Goal: Task Accomplishment & Management: Manage account settings

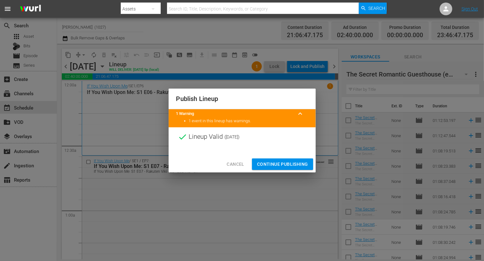
scroll to position [2973, 0]
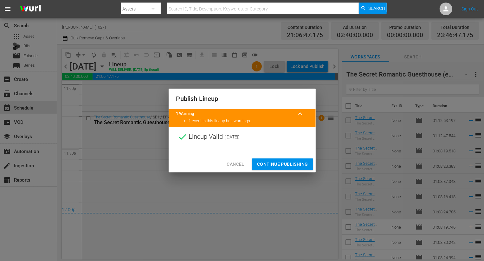
click at [283, 170] on div "Cancel Continue Publishing" at bounding box center [242, 164] width 147 height 17
click at [280, 165] on span "Continue Publishing" at bounding box center [282, 164] width 51 height 8
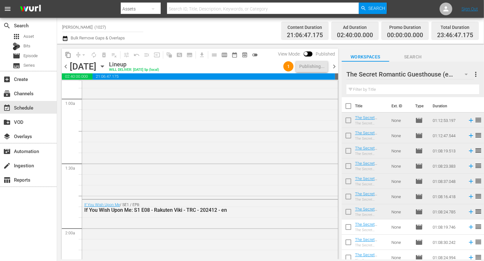
scroll to position [0, 0]
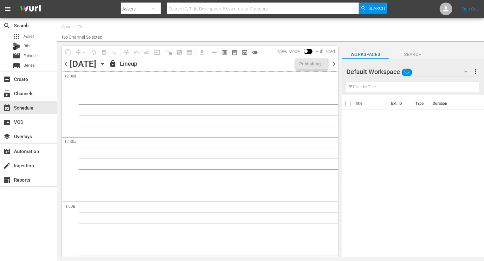
type input "[PERSON_NAME] (1027)"
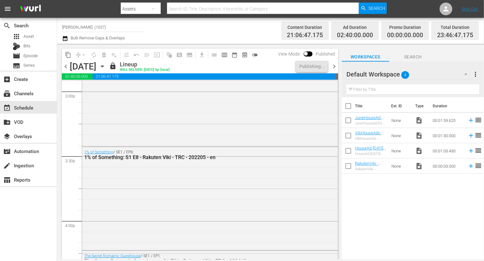
scroll to position [1980, 0]
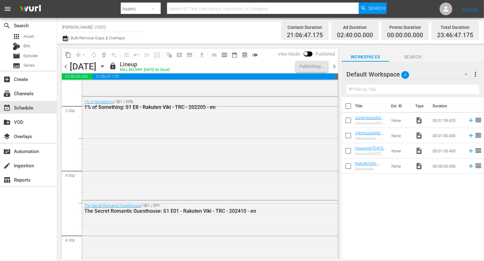
click at [66, 39] on icon "button" at bounding box center [65, 39] width 6 height 8
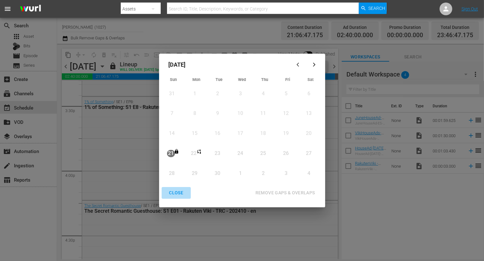
click at [178, 193] on div "CLOSE" at bounding box center [176, 193] width 24 height 8
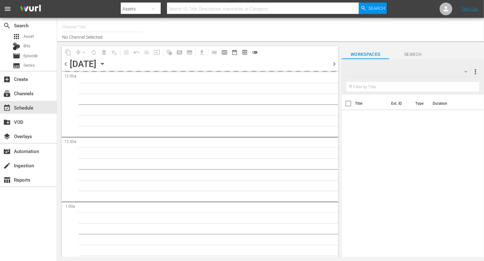
type input "[PERSON_NAME] (1027)"
type input "Rakuten Viki (No CTA) (843)"
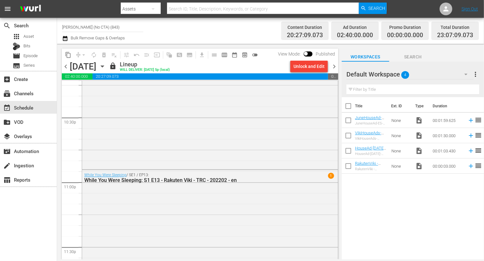
scroll to position [2931, 0]
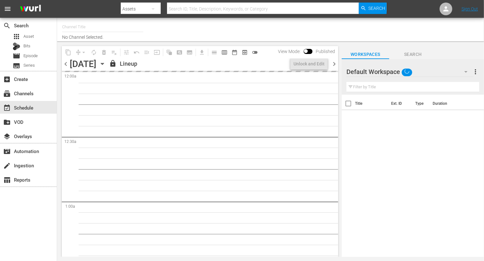
type input "[PERSON_NAME] (Spanish) (1065)"
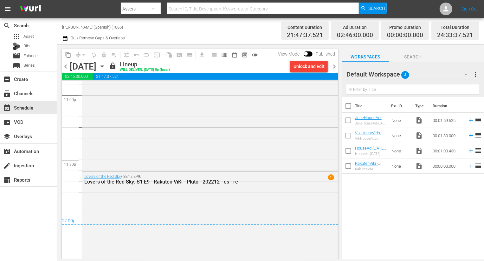
scroll to position [3023, 0]
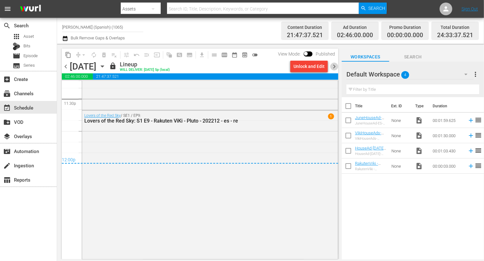
click at [335, 65] on span "chevron_right" at bounding box center [334, 66] width 8 height 8
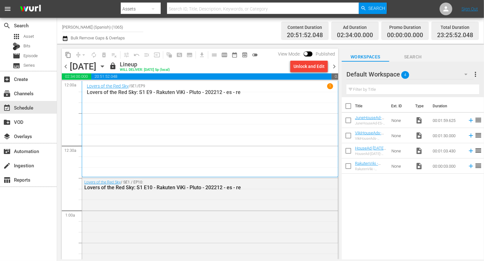
click at [335, 66] on span "chevron_right" at bounding box center [334, 66] width 8 height 8
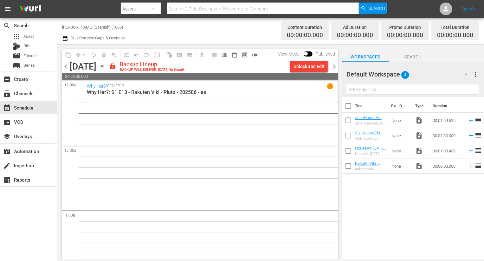
click at [326, 66] on button "Unlock and Edit" at bounding box center [308, 66] width 37 height 11
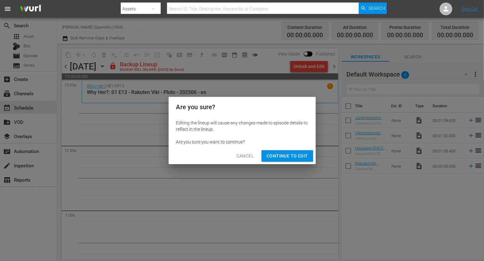
click at [302, 164] on div "Are you sure? Editing the lineup will cause any changes made to episode details…" at bounding box center [242, 130] width 484 height 261
click at [301, 159] on span "Continue to Edit" at bounding box center [287, 156] width 41 height 8
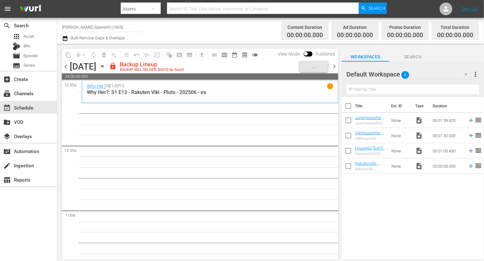
click at [432, 71] on div "Default Workspace 4" at bounding box center [410, 74] width 127 height 18
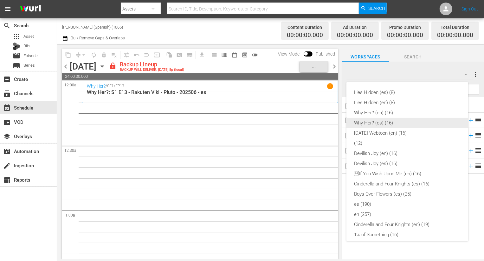
click at [392, 126] on div "Why Her? (es) (16)" at bounding box center [407, 123] width 107 height 10
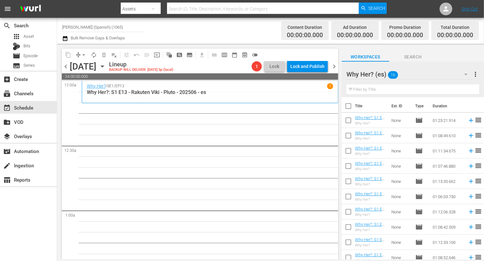
scroll to position [96, 0]
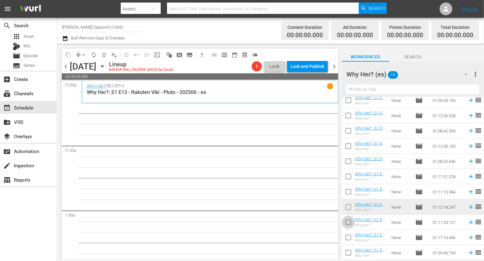
click at [348, 224] on input "checkbox" at bounding box center [348, 223] width 13 height 13
checkbox input "true"
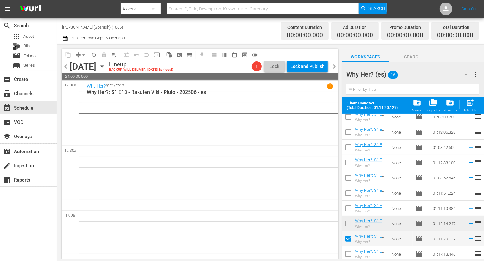
scroll to position [113, 0]
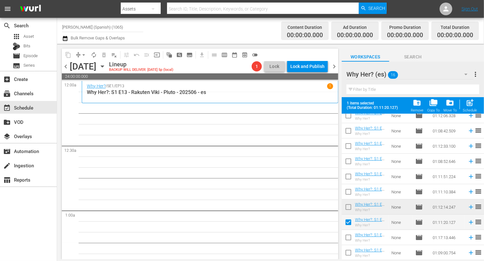
click at [348, 242] on input "checkbox" at bounding box center [348, 238] width 13 height 13
checkbox input "true"
click at [348, 252] on input "checkbox" at bounding box center [348, 253] width 13 height 13
checkbox input "true"
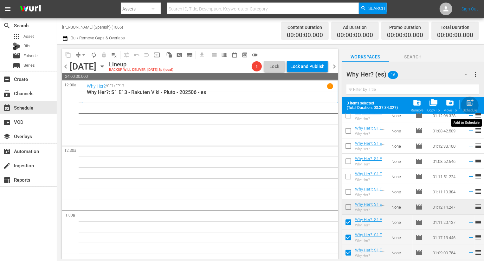
click at [471, 113] on button "post_add Schedule" at bounding box center [470, 105] width 18 height 18
checkbox input "false"
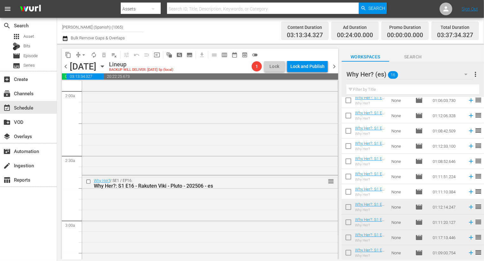
scroll to position [282, 0]
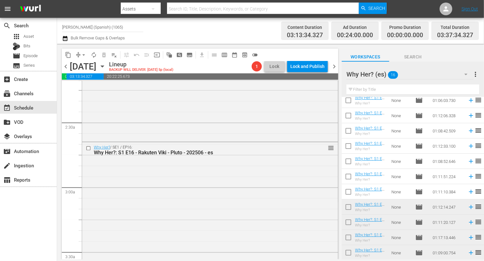
click at [437, 64] on div "Why Her? (es) 16 Why Her? (es) more_vert" at bounding box center [413, 72] width 133 height 20
click at [438, 68] on div "Why Her? (es) 16" at bounding box center [410, 74] width 127 height 18
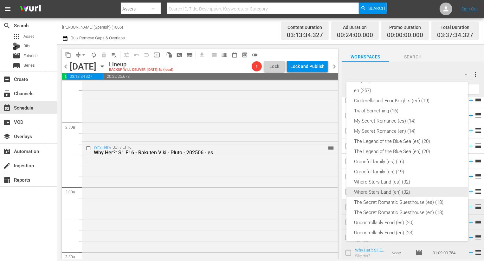
scroll to position [156, 0]
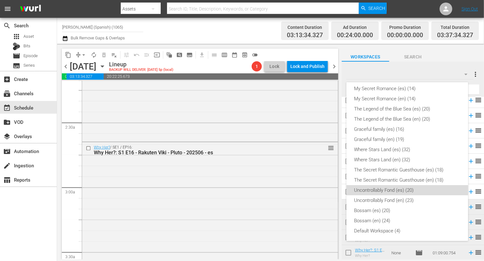
click at [418, 191] on div "Uncontrollably Fond (es) (20)" at bounding box center [407, 190] width 107 height 10
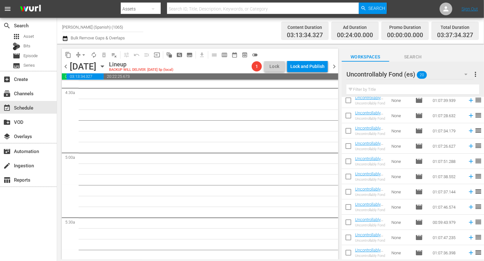
scroll to position [0, 0]
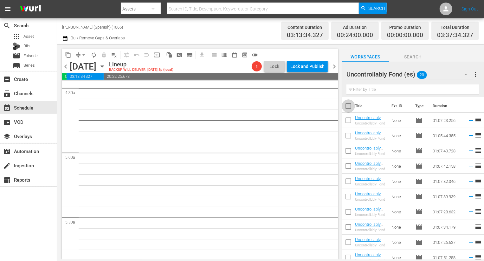
click at [348, 103] on input "checkbox" at bounding box center [348, 107] width 13 height 13
checkbox input "true"
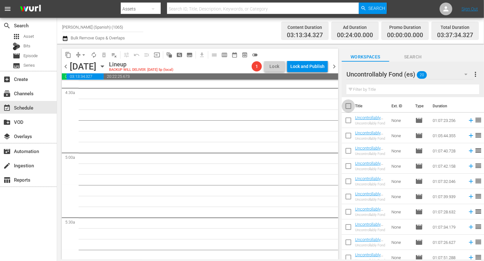
checkbox input "true"
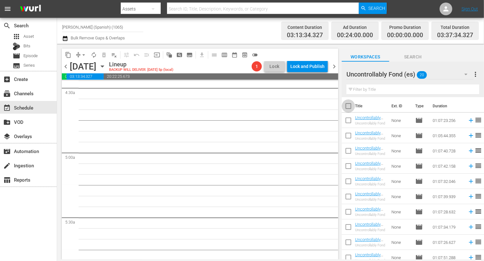
checkbox input "true"
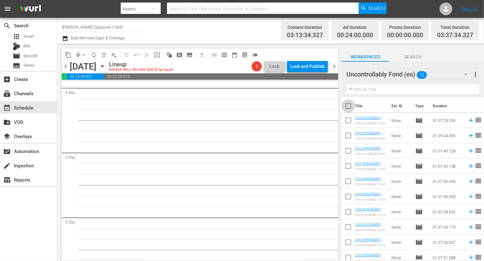
checkbox input "true"
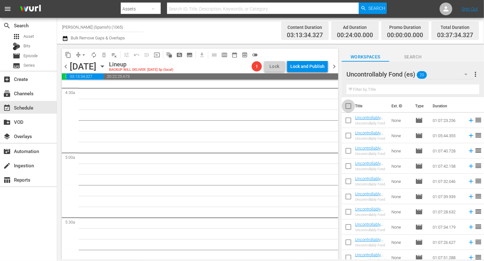
checkbox input "true"
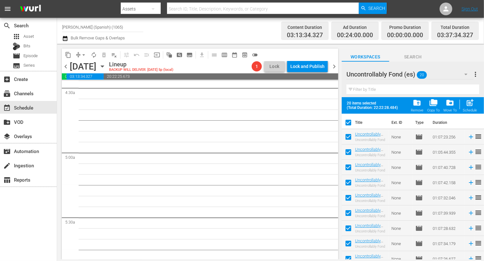
click at [474, 104] on span "post_add" at bounding box center [470, 102] width 9 height 9
checkbox input "false"
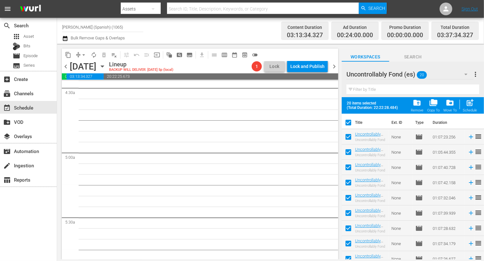
checkbox input "false"
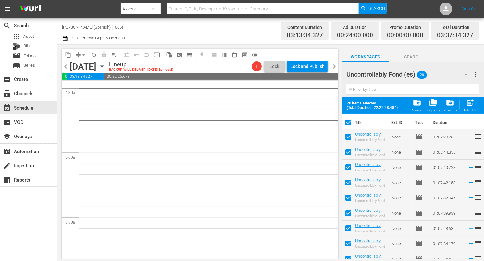
checkbox input "false"
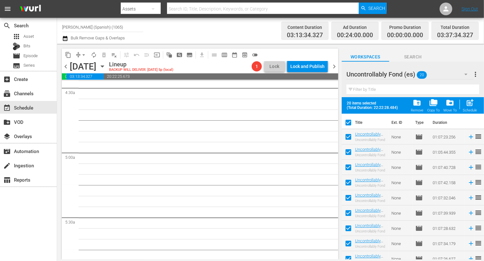
checkbox input "false"
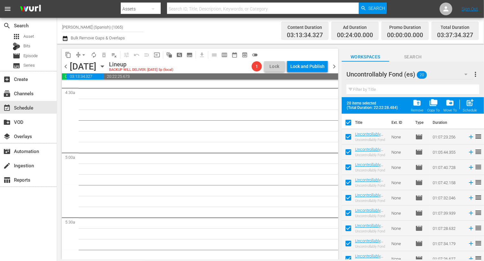
checkbox input "false"
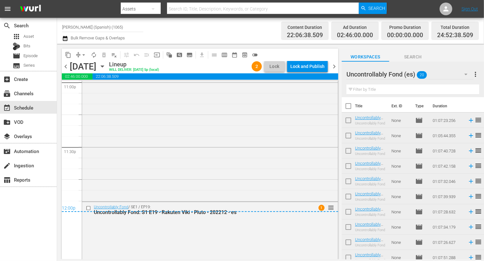
scroll to position [3063, 0]
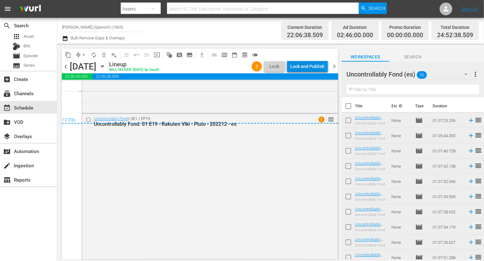
click at [316, 62] on div "Lock and Publish" at bounding box center [307, 66] width 34 height 11
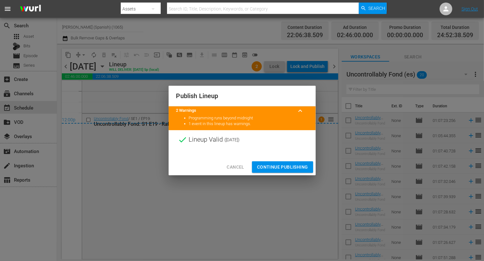
click at [293, 164] on span "Continue Publishing" at bounding box center [282, 167] width 51 height 8
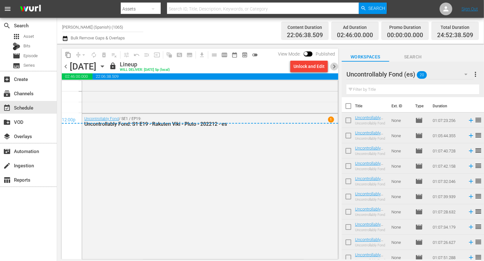
click at [334, 66] on span "chevron_right" at bounding box center [334, 66] width 8 height 8
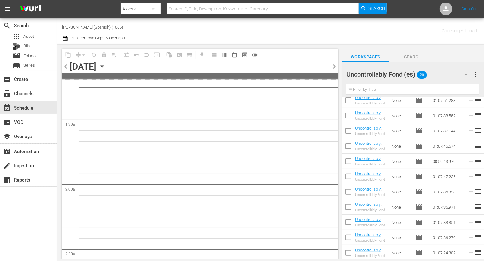
scroll to position [150, 0]
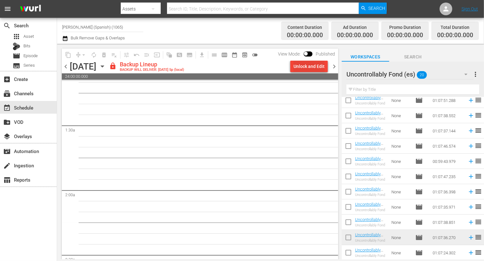
click at [308, 65] on div "Unlock and Edit" at bounding box center [309, 66] width 31 height 11
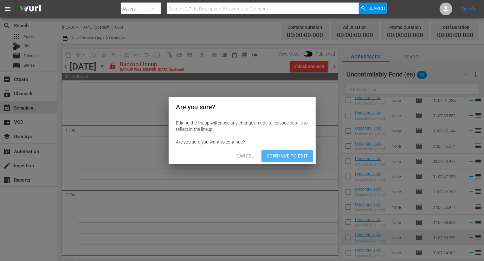
click at [279, 158] on span "Continue to Edit" at bounding box center [287, 156] width 41 height 8
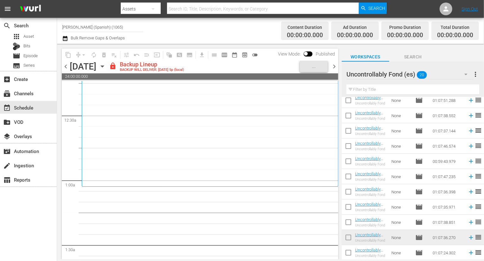
scroll to position [0, 0]
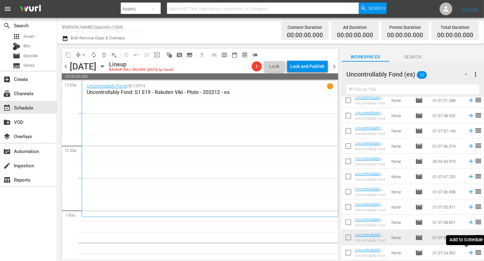
click at [468, 251] on icon at bounding box center [471, 252] width 7 height 7
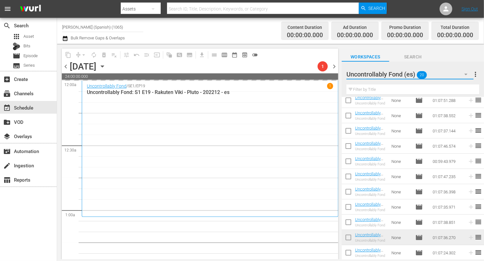
click at [459, 75] on button "button" at bounding box center [466, 74] width 15 height 15
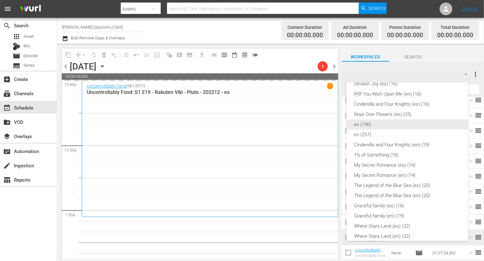
click at [387, 124] on div "es (190)" at bounding box center [407, 124] width 107 height 10
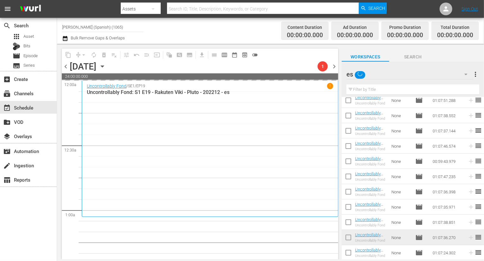
scroll to position [42, 0]
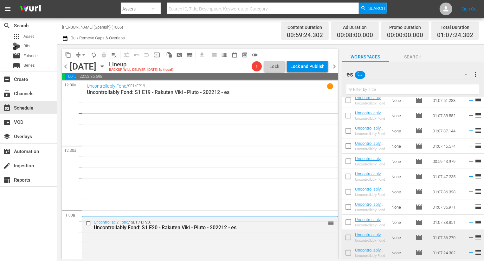
click at [387, 89] on input "text" at bounding box center [413, 89] width 133 height 10
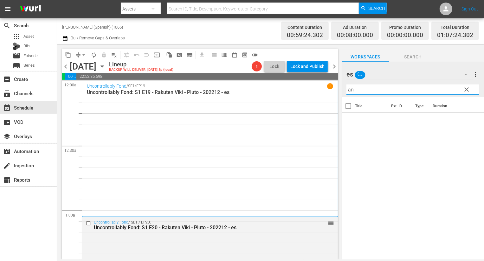
scroll to position [0, 0]
type input "anti"
click at [468, 86] on span "clear" at bounding box center [467, 90] width 8 height 8
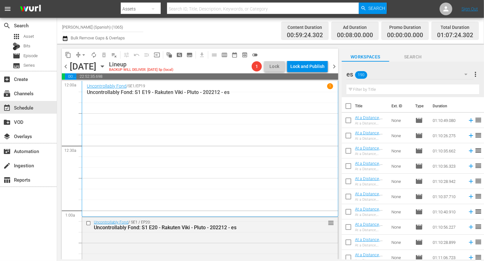
click at [438, 90] on input "text" at bounding box center [413, 89] width 133 height 10
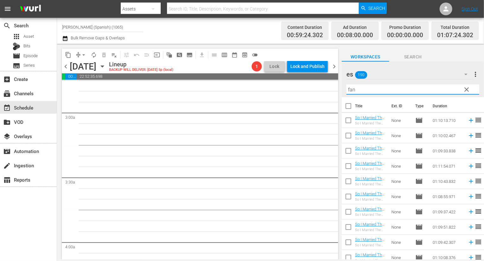
scroll to position [357, 0]
type input "fan"
click at [350, 107] on input "checkbox" at bounding box center [348, 107] width 13 height 13
checkbox input "true"
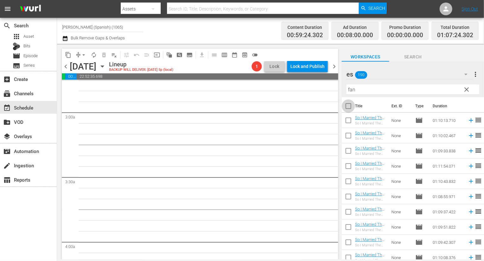
checkbox input "true"
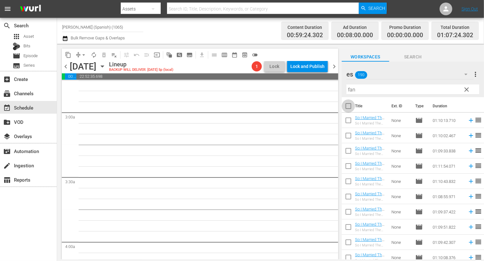
checkbox input "true"
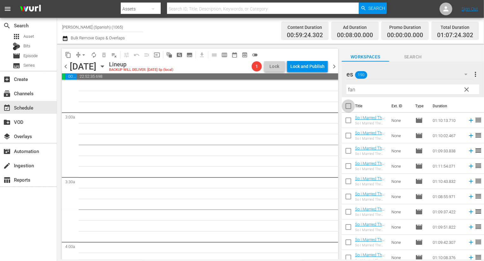
checkbox input "true"
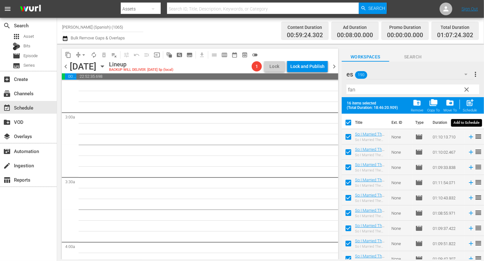
click at [465, 101] on div "post_add Schedule" at bounding box center [470, 105] width 14 height 14
checkbox input "false"
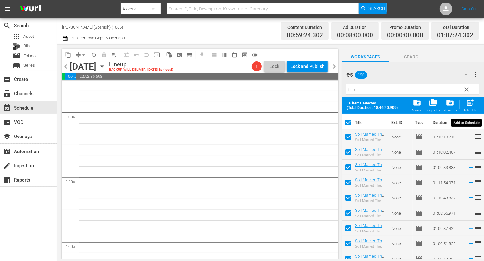
checkbox input "false"
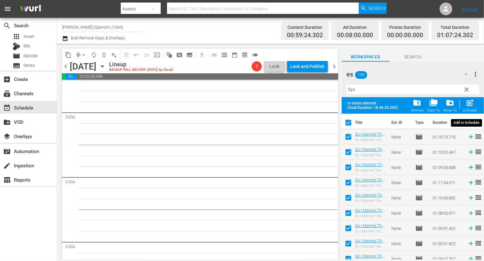
checkbox input "false"
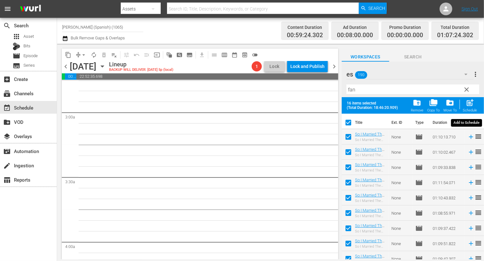
checkbox input "false"
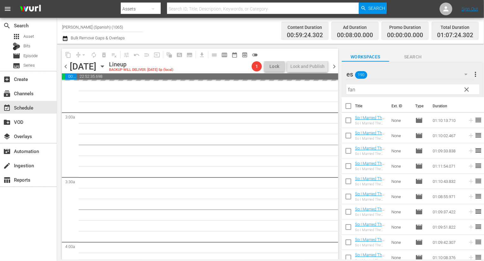
click at [467, 102] on th at bounding box center [472, 106] width 10 height 18
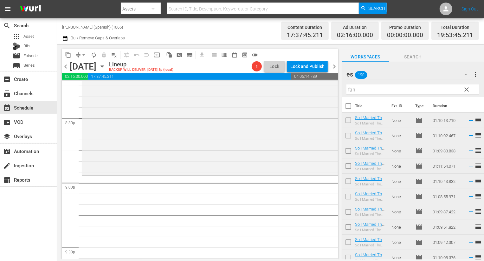
scroll to position [2574, 0]
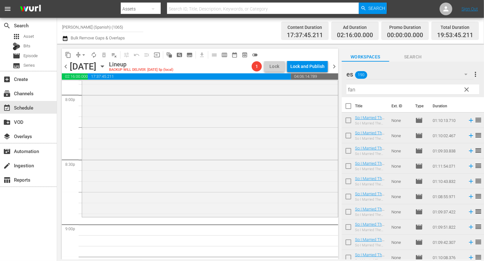
click at [464, 74] on icon "button" at bounding box center [466, 74] width 8 height 8
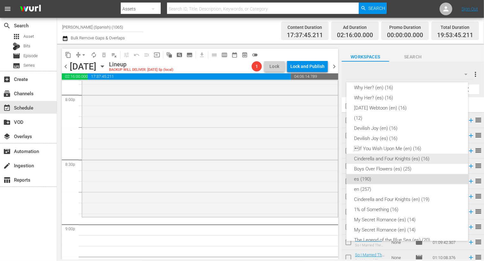
scroll to position [0, 0]
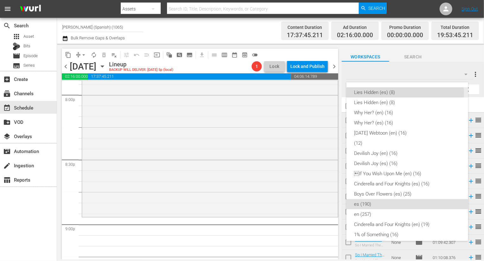
click at [403, 93] on div "Lies Hidden (es) (8)" at bounding box center [407, 92] width 107 height 10
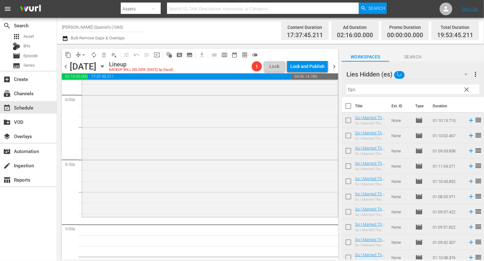
click at [462, 86] on button "clear" at bounding box center [466, 89] width 10 height 10
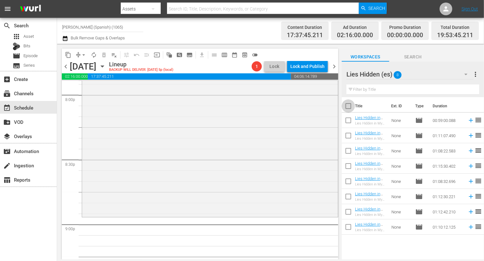
click at [349, 106] on input "checkbox" at bounding box center [348, 107] width 13 height 13
checkbox input "true"
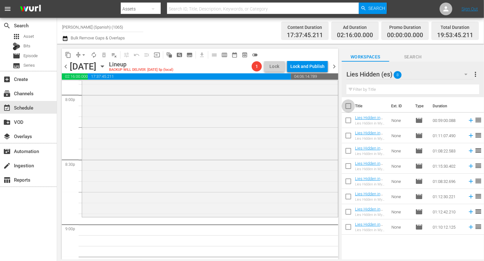
checkbox input "true"
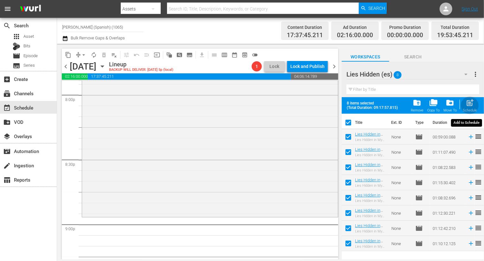
click at [467, 107] on span "post_add" at bounding box center [470, 102] width 9 height 9
checkbox input "false"
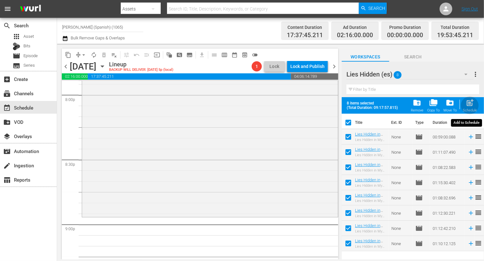
checkbox input "false"
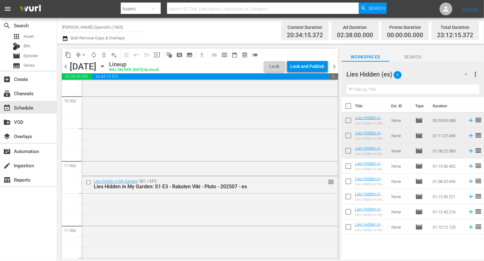
scroll to position [2960, 0]
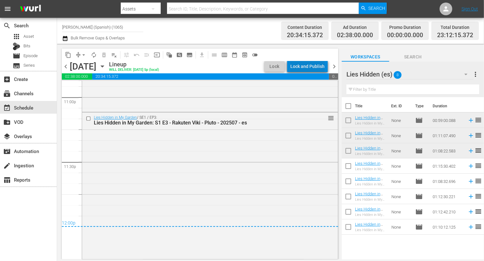
click at [316, 61] on div "Lock and Publish" at bounding box center [307, 66] width 34 height 11
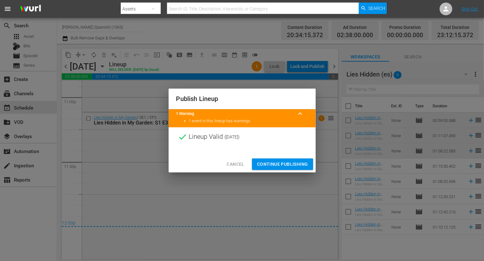
click at [295, 155] on div at bounding box center [242, 151] width 147 height 10
click at [294, 166] on span "Continue Publishing" at bounding box center [282, 164] width 51 height 8
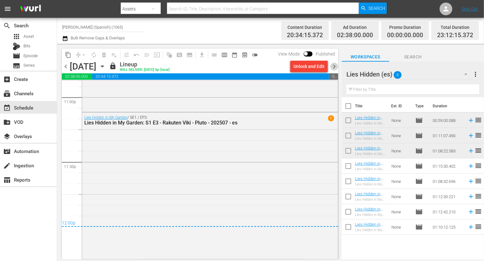
click at [335, 65] on span "chevron_right" at bounding box center [334, 66] width 8 height 8
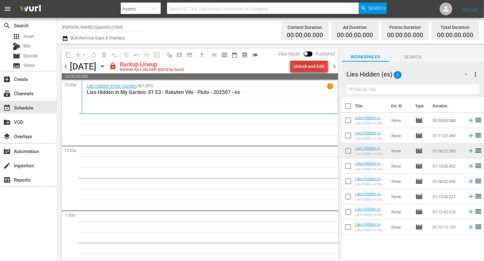
click at [299, 70] on div "Unlock and Edit" at bounding box center [309, 66] width 31 height 11
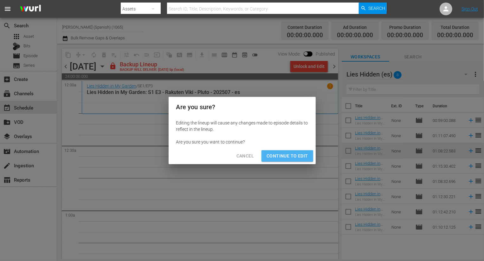
click at [298, 153] on span "Continue to Edit" at bounding box center [287, 156] width 41 height 8
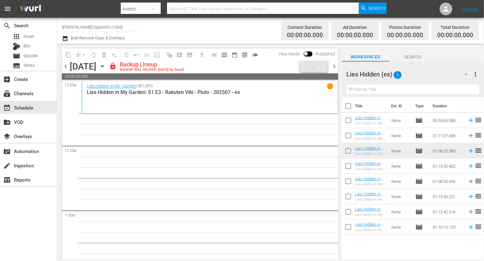
click at [350, 105] on input "checkbox" at bounding box center [348, 107] width 13 height 13
checkbox input "true"
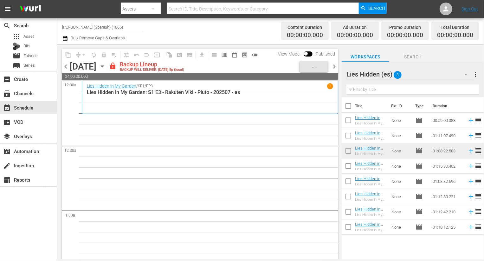
checkbox input "true"
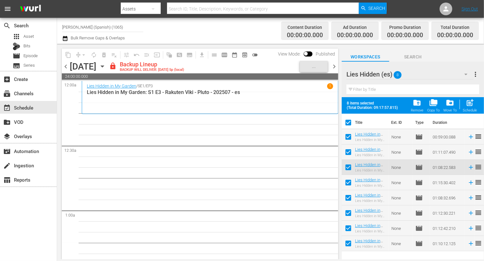
click at [349, 141] on input "checkbox" at bounding box center [348, 137] width 13 height 13
checkbox input "false"
click at [349, 159] on input "checkbox" at bounding box center [348, 153] width 13 height 13
checkbox input "false"
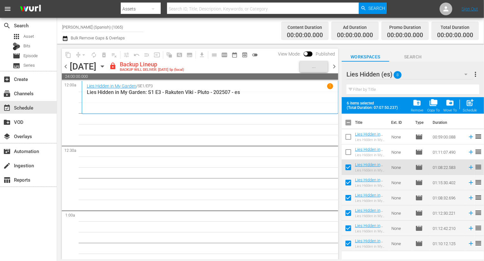
click at [349, 172] on input "checkbox" at bounding box center [348, 168] width 13 height 13
checkbox input "false"
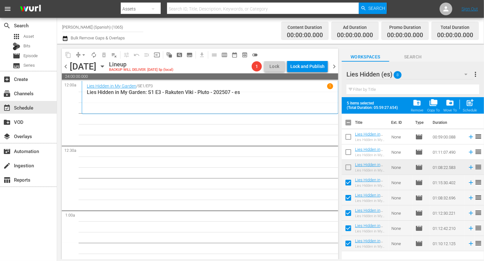
click at [479, 100] on span "post_add Schedule" at bounding box center [470, 105] width 18 height 18
click at [475, 102] on div "post_add Schedule" at bounding box center [470, 105] width 14 height 14
checkbox input "false"
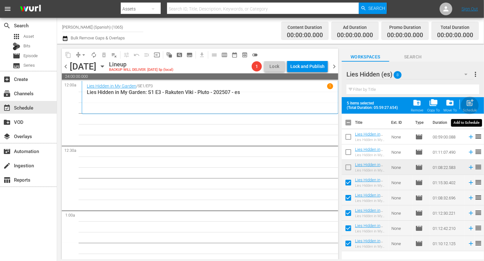
checkbox input "false"
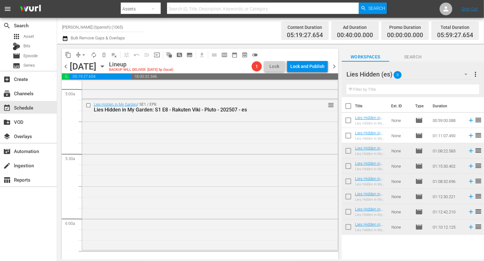
scroll to position [641, 0]
click at [445, 68] on div "Lies Hidden (es) 8" at bounding box center [410, 74] width 127 height 18
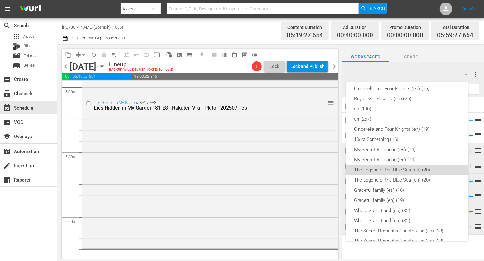
click at [422, 170] on div "The Legend of the Blue Sea (es) (20)" at bounding box center [407, 170] width 107 height 10
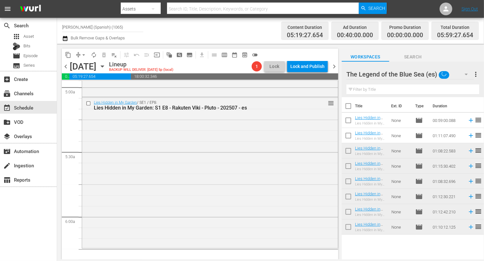
scroll to position [103, 0]
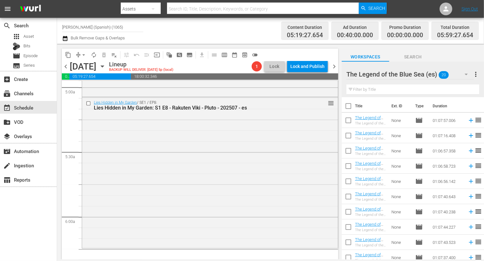
click at [351, 106] on input "checkbox" at bounding box center [348, 107] width 13 height 13
checkbox input "true"
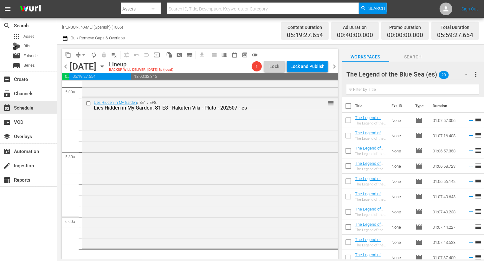
checkbox input "true"
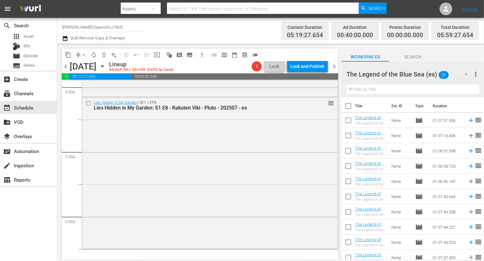
checkbox input "true"
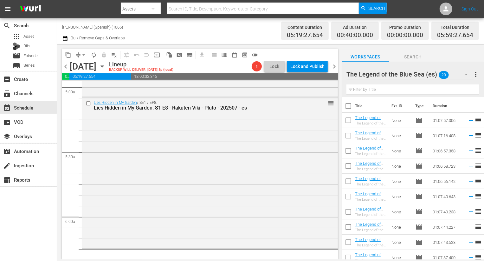
checkbox input "true"
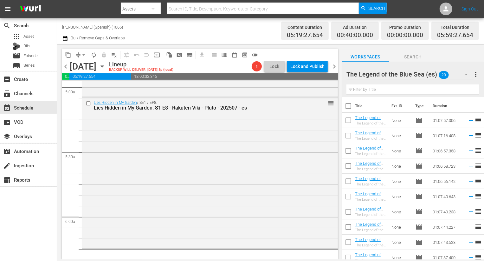
checkbox input "true"
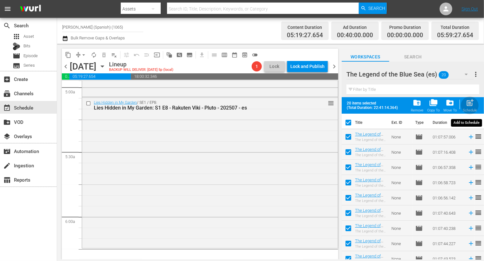
click at [471, 101] on span "post_add" at bounding box center [470, 102] width 9 height 9
checkbox input "false"
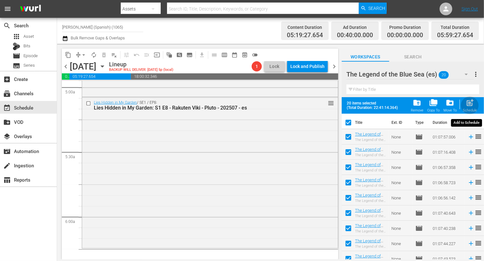
checkbox input "false"
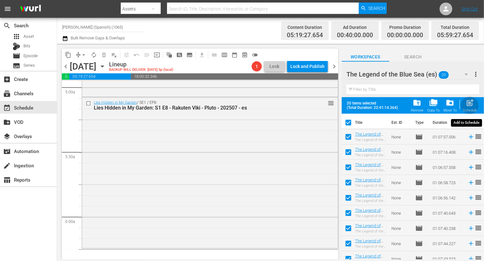
checkbox input "false"
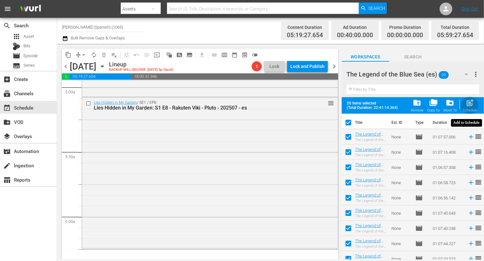
checkbox input "false"
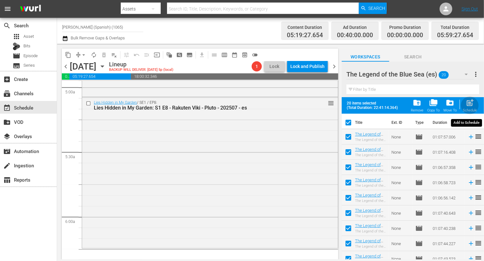
checkbox input "false"
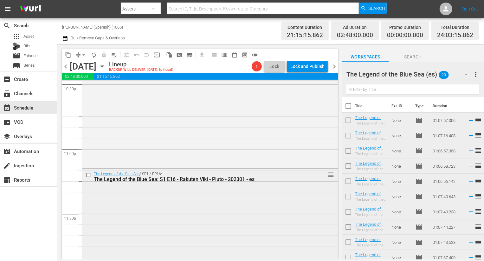
scroll to position [2966, 0]
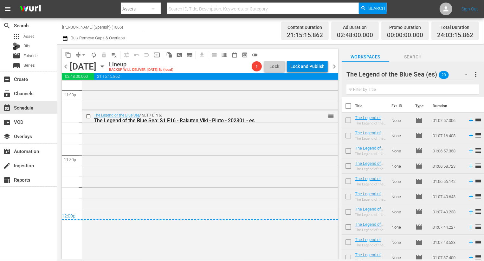
click at [300, 62] on div "Lock and Publish" at bounding box center [307, 66] width 34 height 11
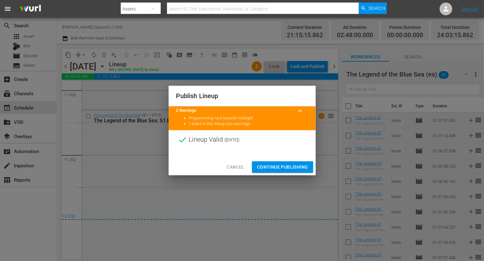
click at [279, 172] on button "Continue Publishing" at bounding box center [282, 167] width 61 height 12
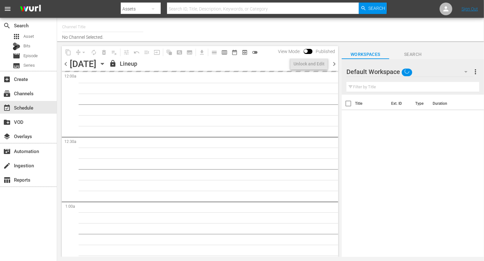
type input "[PERSON_NAME] (No CTA) (843)"
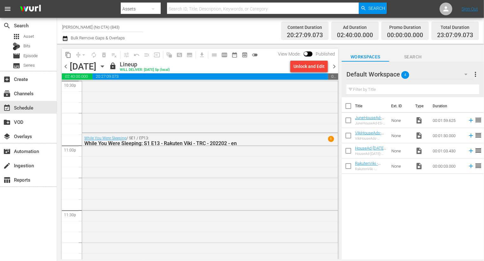
scroll to position [2931, 0]
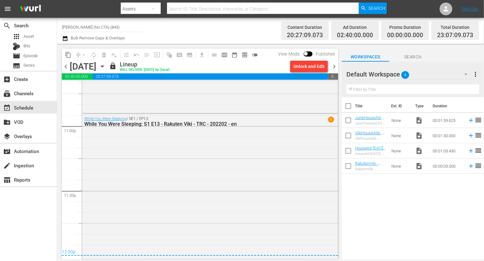
click at [335, 64] on span "chevron_right" at bounding box center [334, 66] width 8 height 8
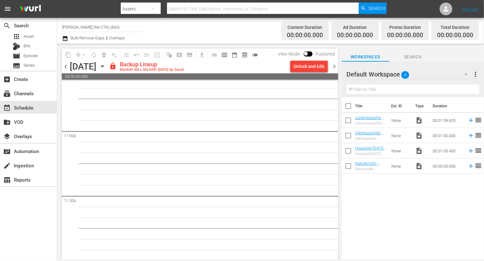
scroll to position [2927, 0]
click at [300, 69] on div "Unlock and Edit" at bounding box center [309, 66] width 31 height 11
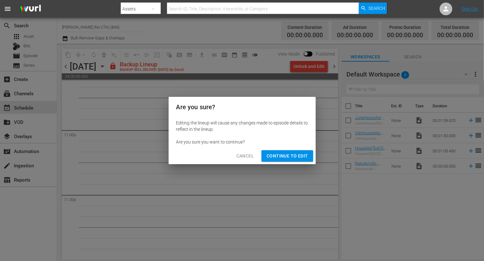
click at [301, 161] on button "Continue to Edit" at bounding box center [287, 156] width 51 height 12
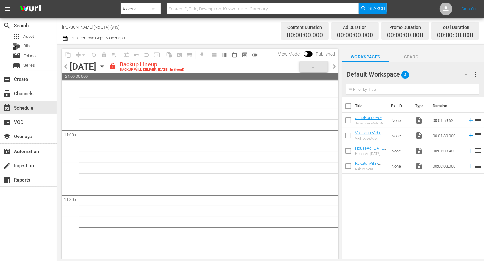
click at [458, 81] on div "Default Workspace 4" at bounding box center [410, 74] width 127 height 18
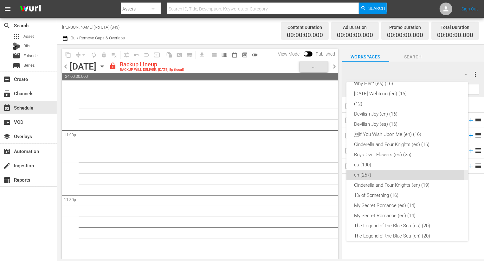
click at [381, 173] on div "en (257)" at bounding box center [407, 175] width 107 height 10
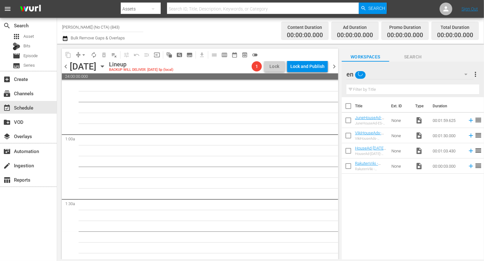
scroll to position [0, 0]
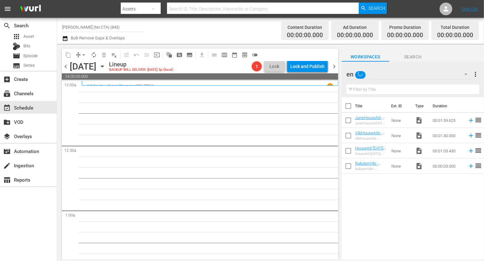
click at [436, 93] on input "text" at bounding box center [413, 89] width 133 height 10
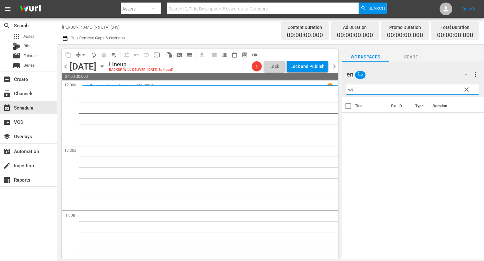
type input "w"
type input "sleeping"
click at [465, 90] on span "clear" at bounding box center [467, 90] width 8 height 8
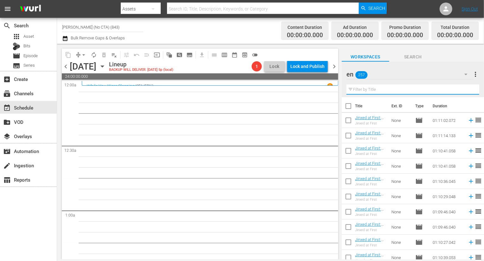
click at [439, 90] on input "text" at bounding box center [413, 89] width 133 height 10
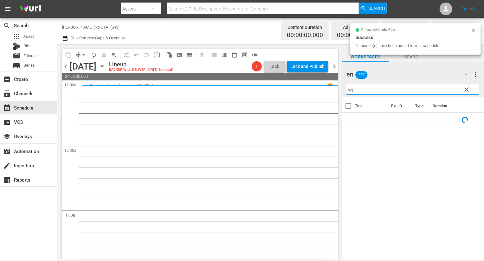
type input "w"
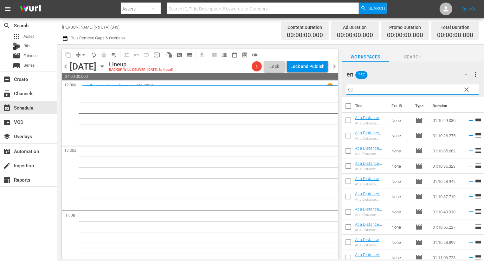
type input "s"
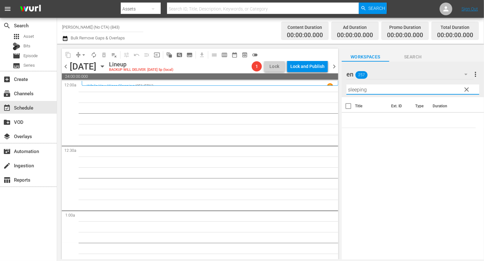
type input "sleeping"
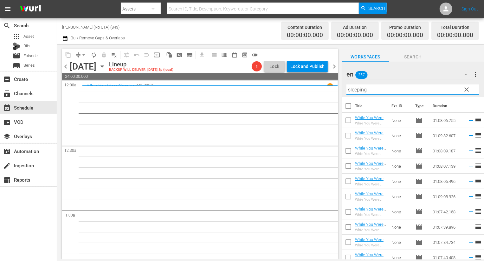
scroll to position [127, 0]
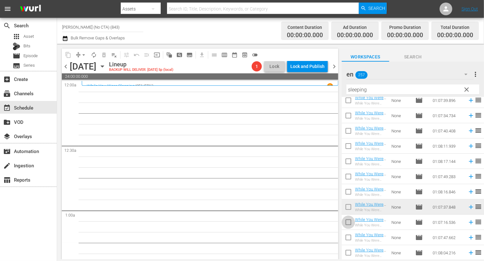
click at [352, 220] on input "checkbox" at bounding box center [348, 223] width 13 height 13
checkbox input "true"
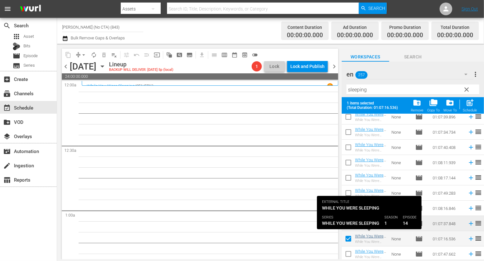
scroll to position [143, 0]
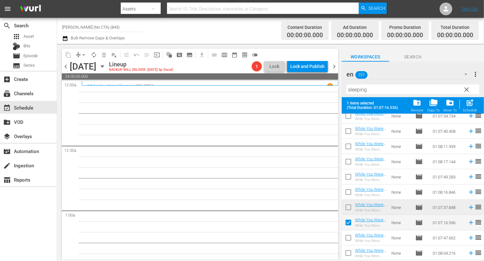
click at [344, 240] on input "checkbox" at bounding box center [348, 238] width 13 height 13
checkbox input "true"
click at [344, 253] on input "checkbox" at bounding box center [348, 253] width 13 height 13
checkbox input "true"
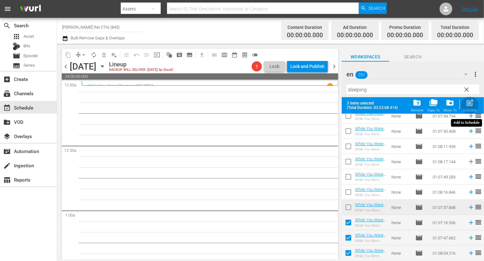
click at [475, 102] on div "post_add Schedule" at bounding box center [470, 105] width 14 height 14
checkbox input "false"
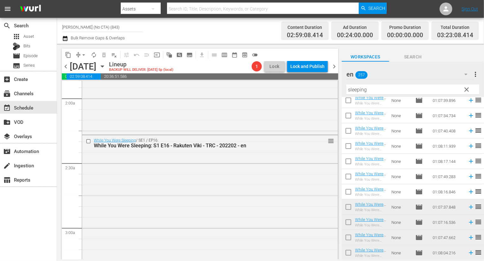
scroll to position [224, 0]
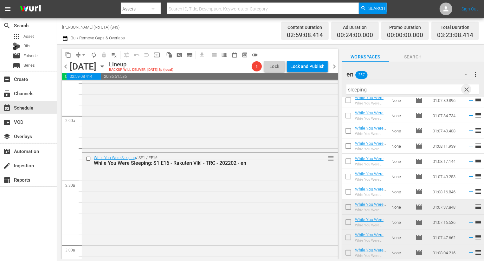
click at [467, 86] on span "clear" at bounding box center [467, 90] width 8 height 8
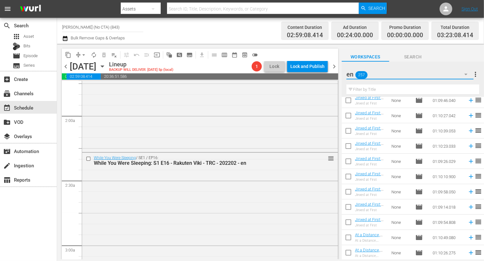
click at [459, 69] on button "button" at bounding box center [466, 74] width 15 height 15
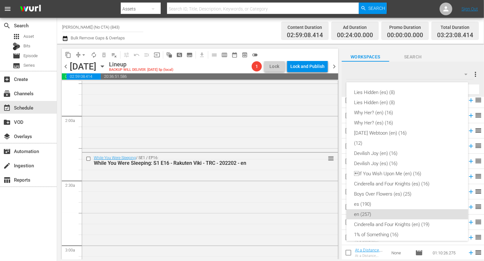
scroll to position [117, 0]
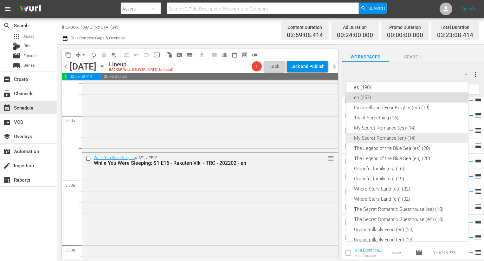
click at [400, 133] on div "My Secret Romance (en) (14)" at bounding box center [407, 138] width 107 height 10
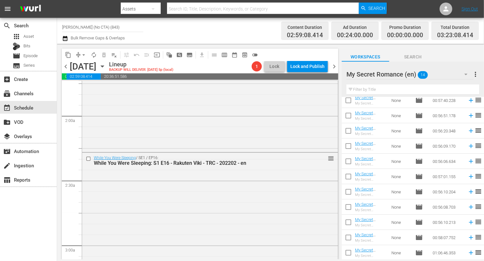
scroll to position [0, 0]
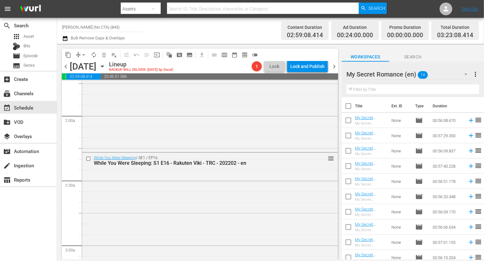
click at [349, 111] on input "checkbox" at bounding box center [348, 107] width 13 height 13
checkbox input "true"
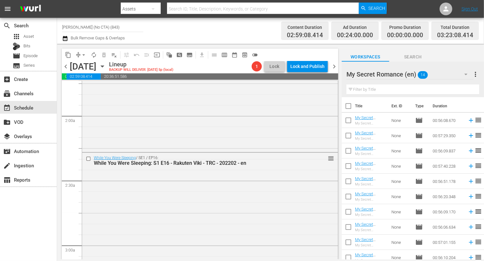
checkbox input "true"
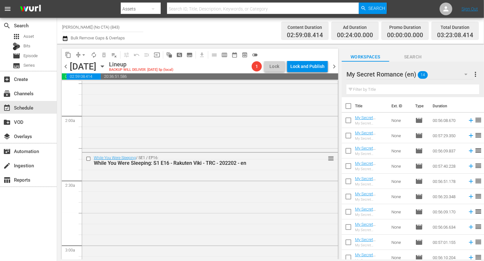
checkbox input "true"
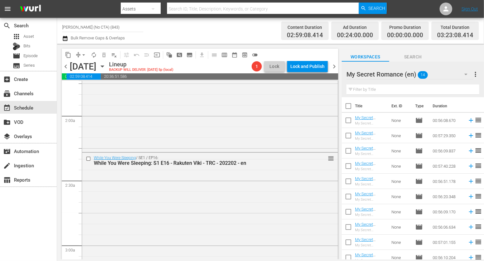
checkbox input "true"
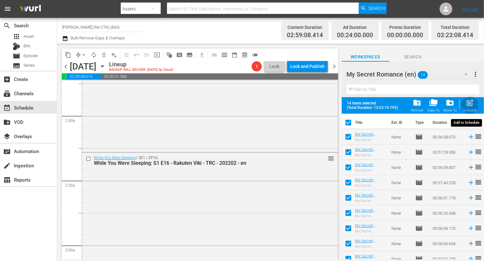
click at [471, 108] on div "post_add Schedule" at bounding box center [470, 105] width 14 height 14
checkbox input "false"
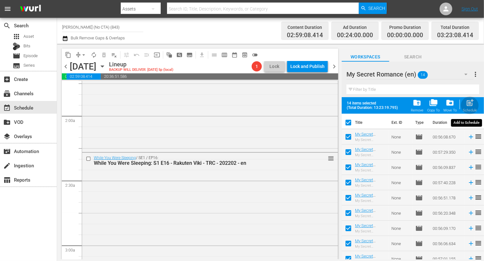
checkbox input "false"
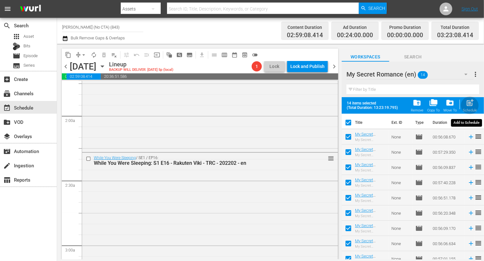
checkbox input "false"
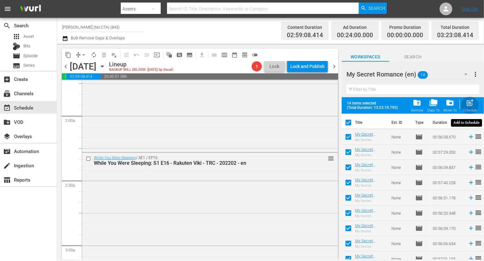
checkbox input "false"
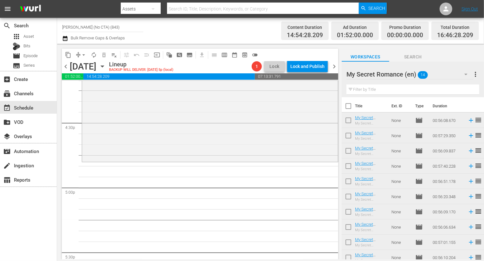
scroll to position [2115, 0]
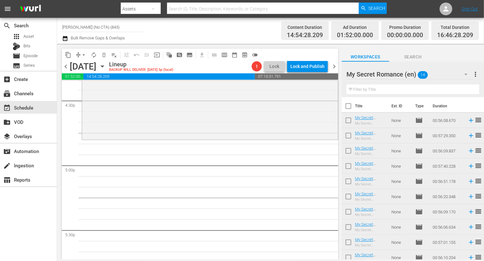
click at [455, 73] on div "My Secret Romance (en) 14" at bounding box center [410, 74] width 127 height 18
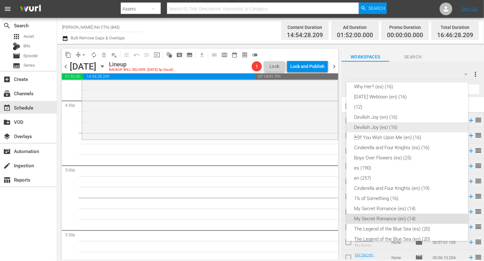
scroll to position [0, 0]
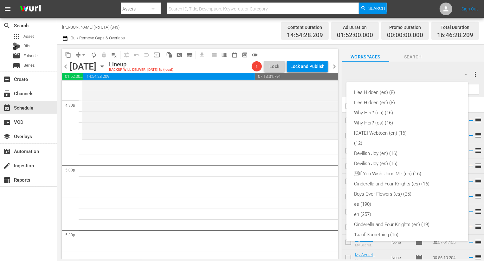
click at [255, 230] on div "Lies Hidden (es) (8) Lies Hidden (en) (8) Why Her? (en) (16) Why Her? (es) (16)…" at bounding box center [242, 130] width 484 height 261
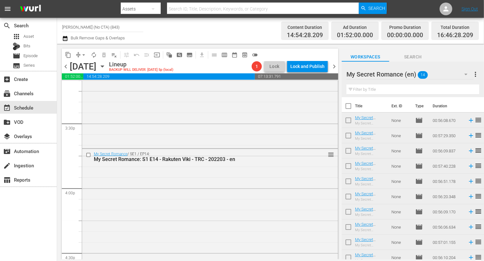
scroll to position [1963, 0]
click at [435, 67] on div "My Secret Romance (en) 14" at bounding box center [410, 74] width 127 height 18
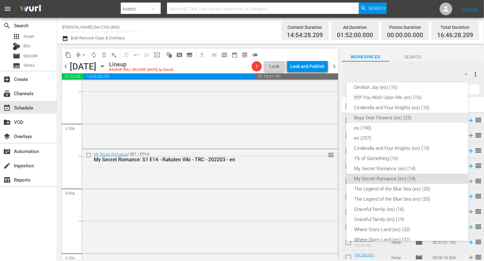
scroll to position [74, 0]
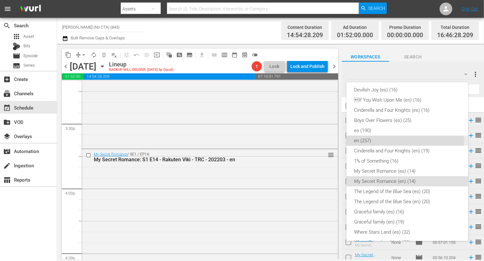
click at [393, 138] on div "en (257)" at bounding box center [407, 140] width 107 height 10
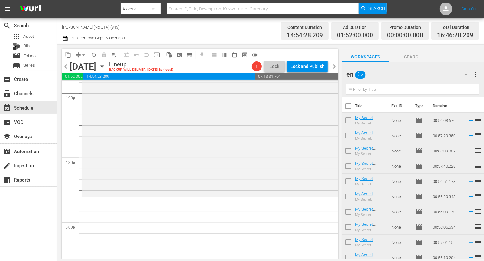
scroll to position [2058, 0]
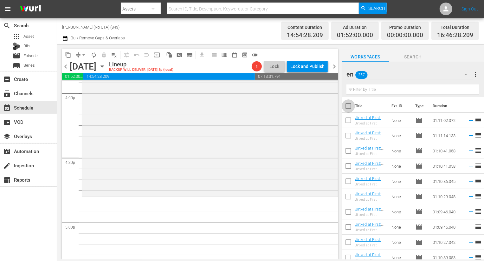
click at [355, 107] on input "checkbox" at bounding box center [348, 107] width 13 height 13
checkbox input "true"
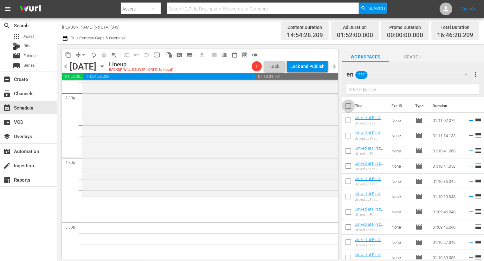
checkbox input "true"
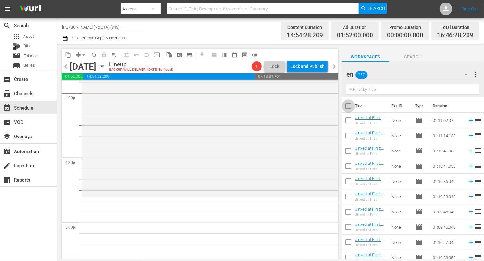
checkbox input "true"
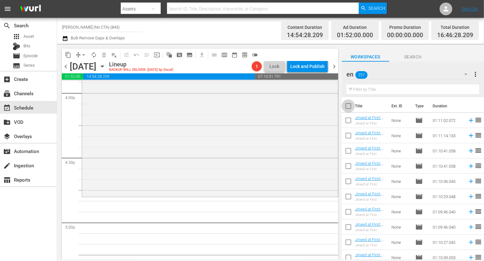
checkbox input "true"
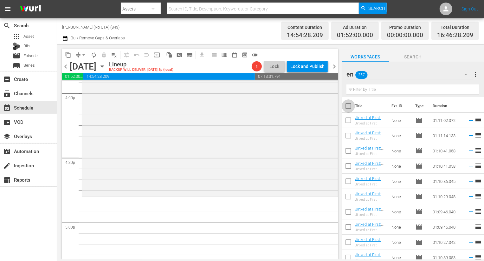
checkbox input "true"
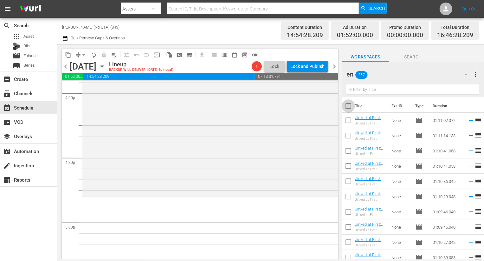
checkbox input "true"
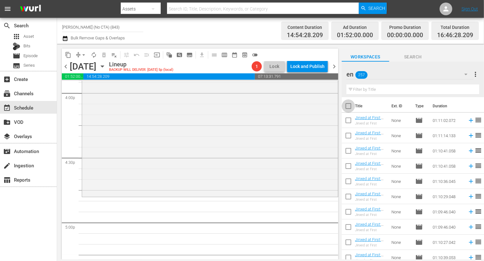
checkbox input "true"
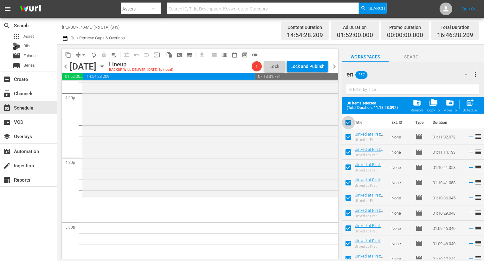
click at [349, 127] on input "checkbox" at bounding box center [348, 123] width 13 height 13
checkbox input "false"
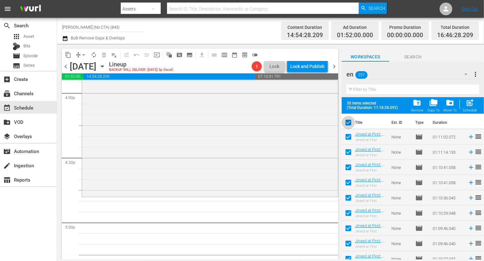
checkbox input "false"
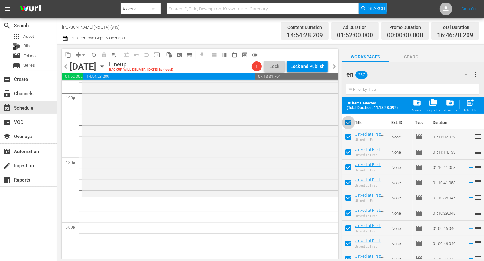
checkbox input "false"
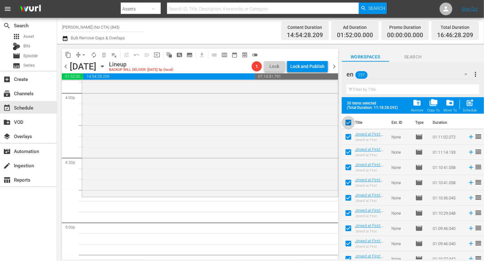
checkbox input "false"
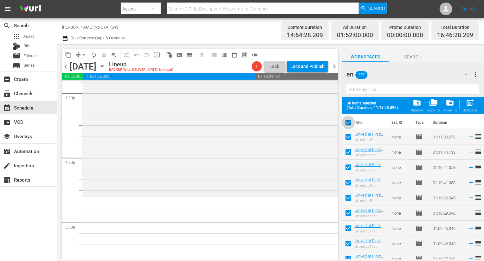
checkbox input "false"
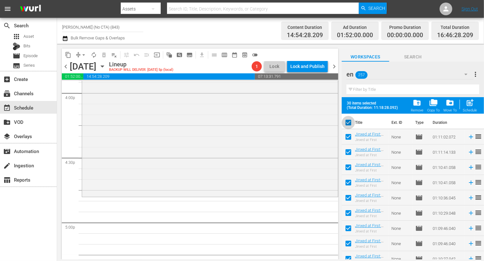
checkbox input "false"
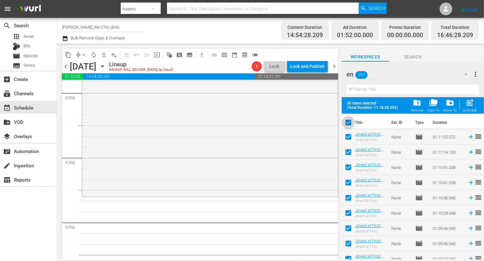
checkbox input "false"
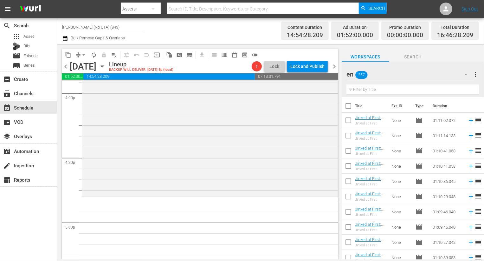
click at [372, 91] on input "text" at bounding box center [413, 89] width 133 height 10
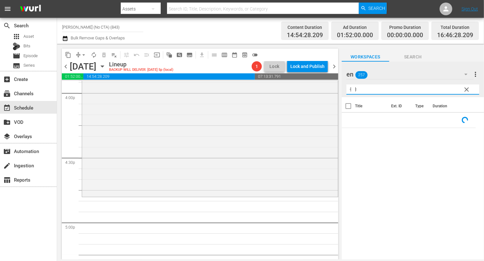
type input "ㅓ"
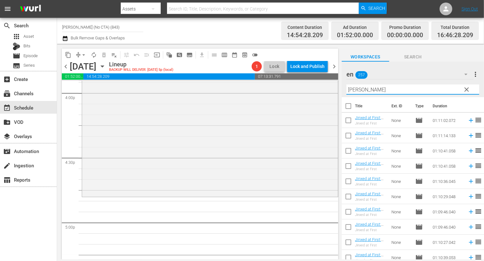
type input "jin"
click at [349, 102] on input "checkbox" at bounding box center [348, 107] width 13 height 13
checkbox input "true"
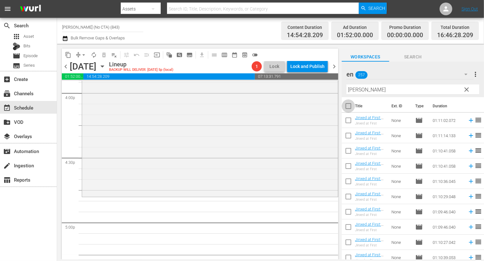
checkbox input "true"
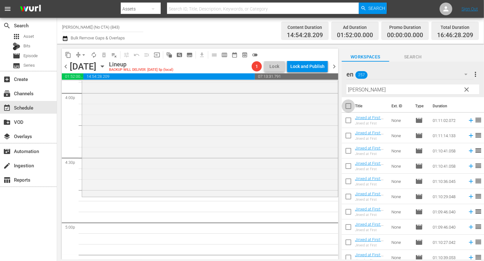
checkbox input "true"
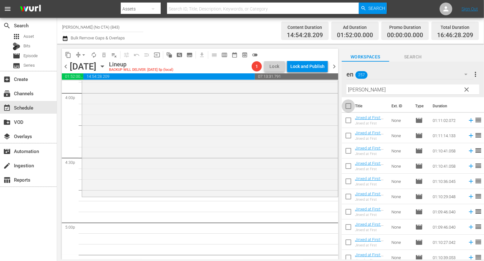
checkbox input "true"
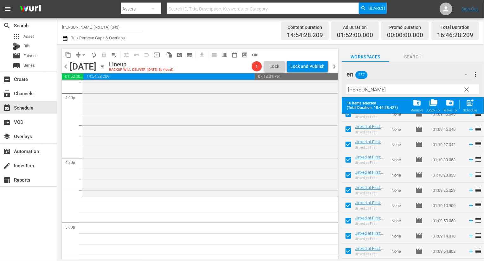
scroll to position [128, 0]
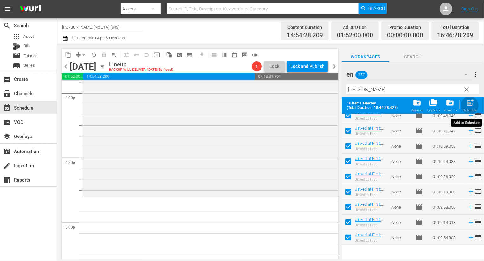
click at [467, 101] on span "post_add" at bounding box center [470, 102] width 9 height 9
checkbox input "false"
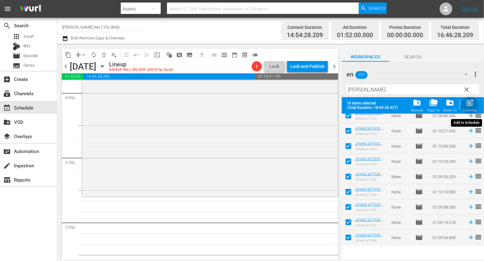
checkbox input "false"
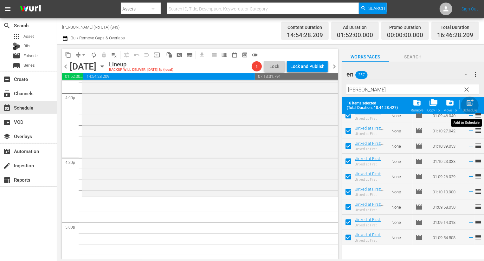
checkbox input "false"
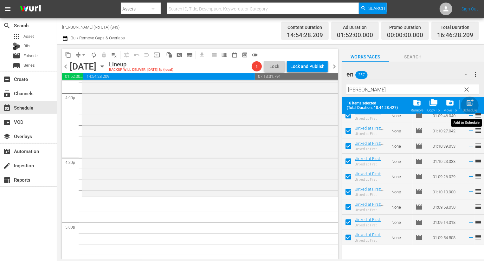
checkbox input "false"
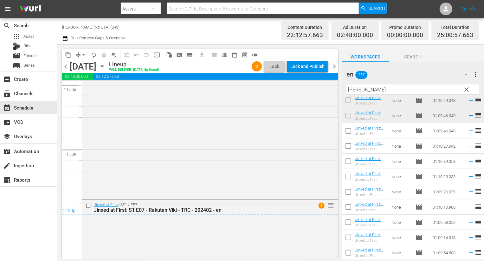
scroll to position [3062, 0]
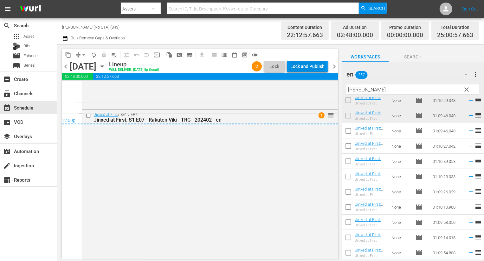
click at [306, 67] on div "Lock and Publish" at bounding box center [307, 66] width 34 height 11
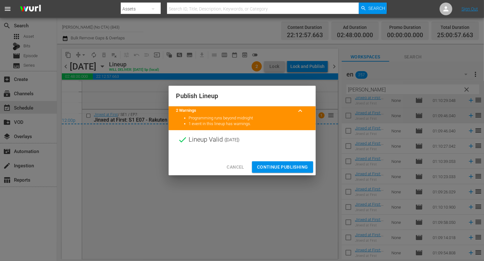
click at [298, 162] on button "Continue Publishing" at bounding box center [282, 167] width 61 height 12
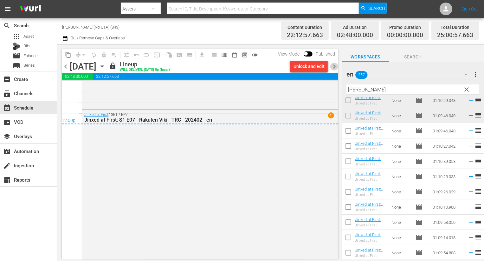
click at [334, 67] on span "chevron_right" at bounding box center [334, 66] width 8 height 8
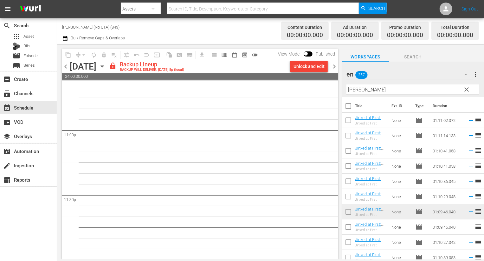
click at [351, 104] on input "checkbox" at bounding box center [348, 107] width 13 height 13
checkbox input "true"
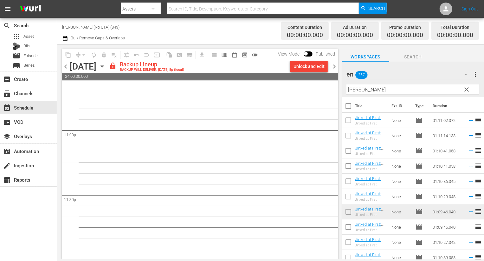
checkbox input "true"
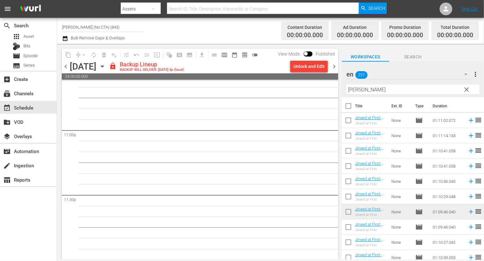
checkbox input "true"
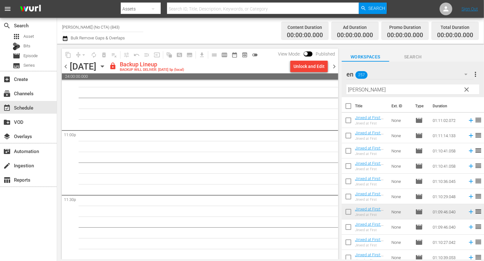
checkbox input "true"
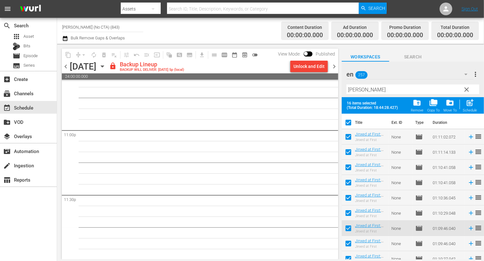
click at [351, 133] on input "checkbox" at bounding box center [348, 137] width 13 height 13
checkbox input "false"
click at [351, 152] on input "checkbox" at bounding box center [348, 153] width 13 height 13
checkbox input "false"
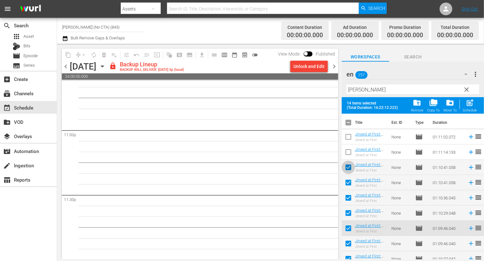
click at [351, 165] on input "checkbox" at bounding box center [348, 168] width 13 height 13
checkbox input "false"
click at [351, 185] on input "checkbox" at bounding box center [348, 183] width 13 height 13
checkbox input "false"
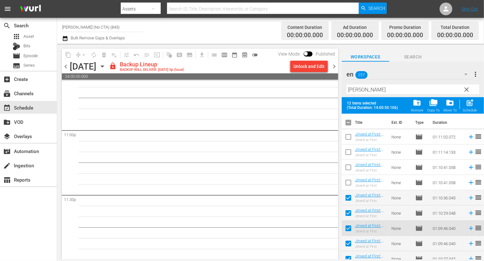
click at [348, 204] on input "checkbox" at bounding box center [348, 198] width 13 height 13
checkbox input "false"
click at [348, 213] on input "checkbox" at bounding box center [348, 213] width 13 height 13
checkbox input "false"
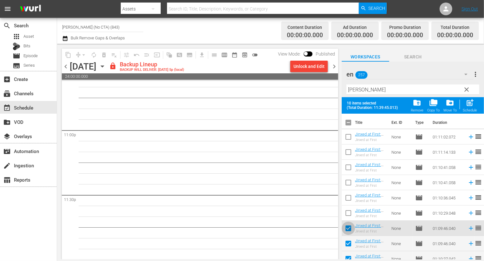
click at [347, 223] on input "checkbox" at bounding box center [348, 229] width 13 height 13
checkbox input "false"
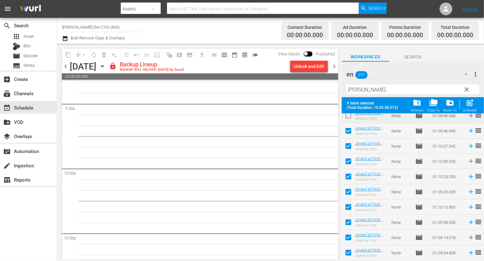
scroll to position [2661, 0]
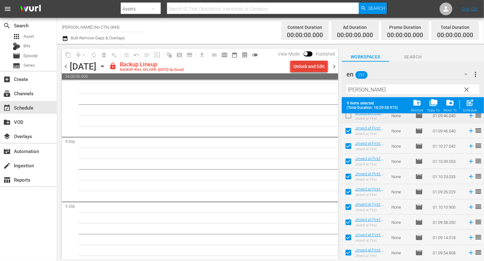
click at [308, 68] on div "Unlock and Edit" at bounding box center [309, 66] width 31 height 11
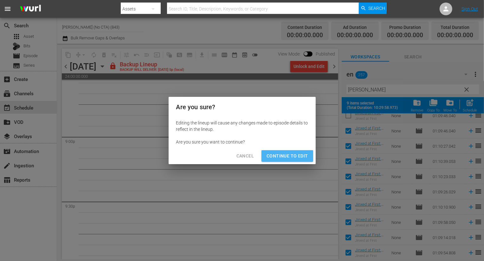
click at [298, 155] on span "Continue to Edit" at bounding box center [287, 156] width 41 height 8
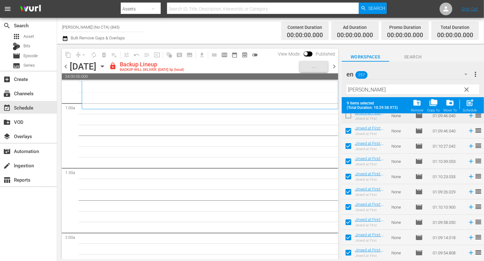
scroll to position [0, 0]
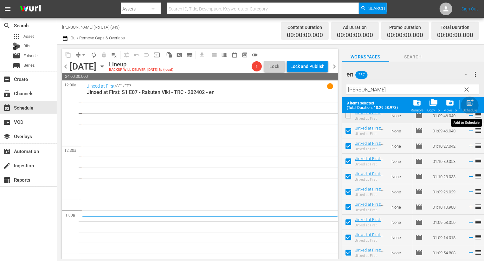
click at [470, 105] on span "post_add" at bounding box center [470, 102] width 9 height 9
checkbox input "false"
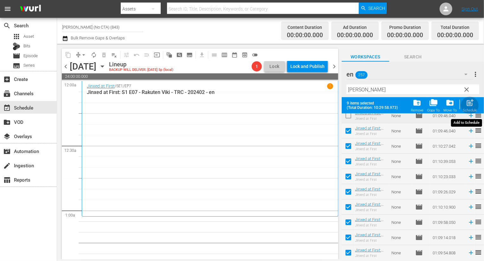
checkbox input "false"
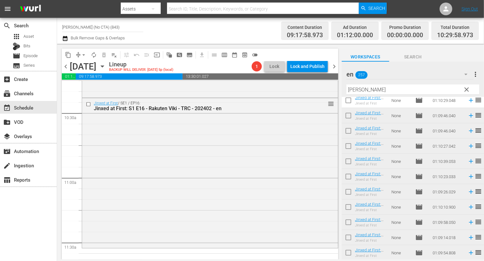
scroll to position [1325, 0]
click at [465, 92] on span "clear" at bounding box center [467, 90] width 8 height 8
click at [465, 71] on icon "button" at bounding box center [466, 74] width 8 height 8
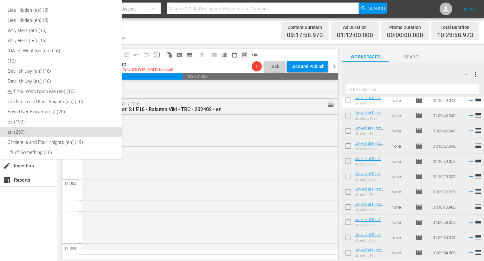
scroll to position [117, 0]
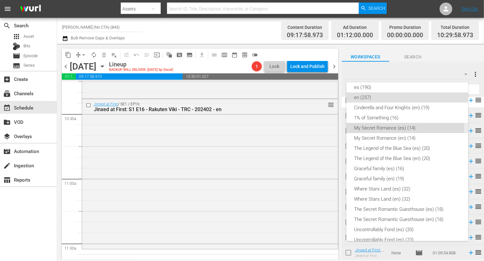
drag, startPoint x: 374, startPoint y: 123, endPoint x: 374, endPoint y: 120, distance: 3.9
click at [374, 120] on div "Lies Hidden (es) (8) Lies Hidden (en) (8) Why Her? (en) (16) Why Her? (es) (16)…" at bounding box center [408, 122] width 122 height 315
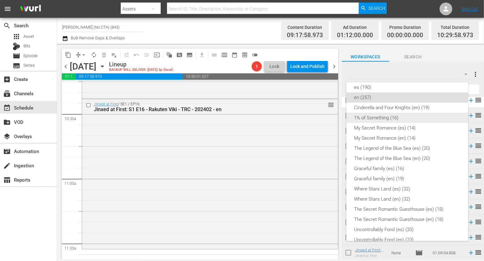
click at [374, 120] on div "1% of Something (16)" at bounding box center [407, 118] width 107 height 10
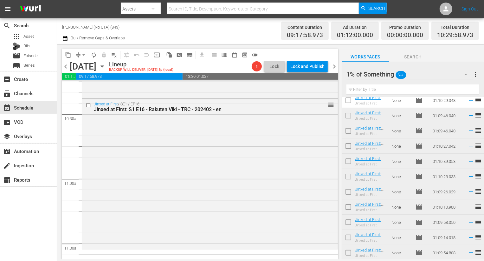
scroll to position [0, 0]
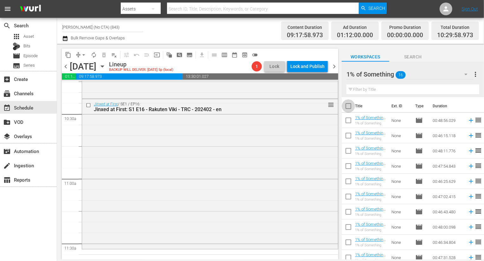
click at [350, 104] on input "checkbox" at bounding box center [348, 107] width 13 height 13
checkbox input "true"
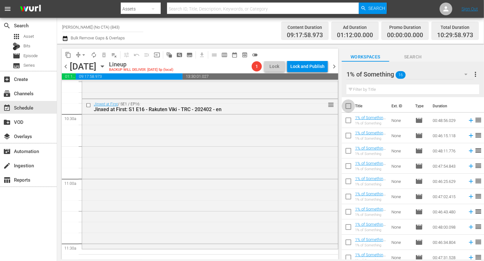
checkbox input "true"
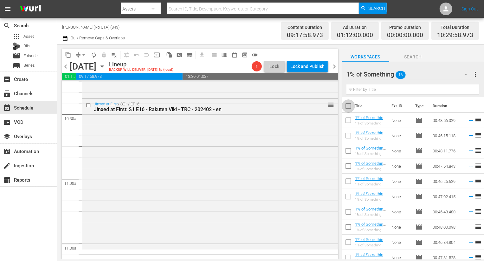
checkbox input "true"
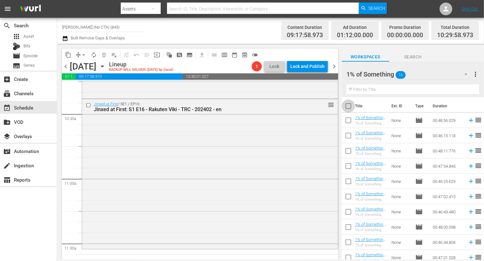
checkbox input "true"
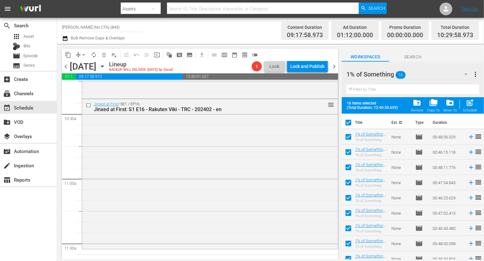
click at [469, 105] on span "post_add" at bounding box center [470, 102] width 9 height 9
checkbox input "false"
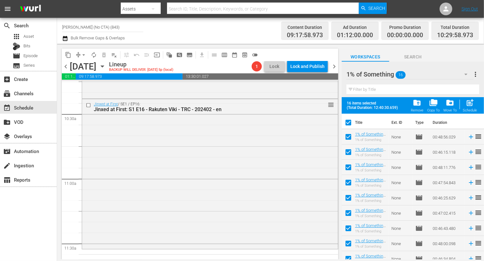
checkbox input "false"
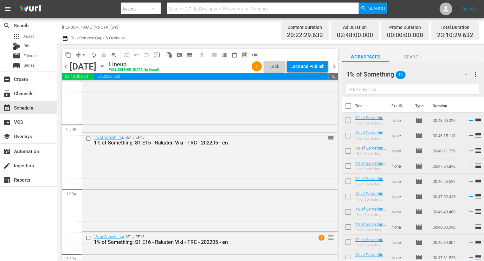
scroll to position [2955, 0]
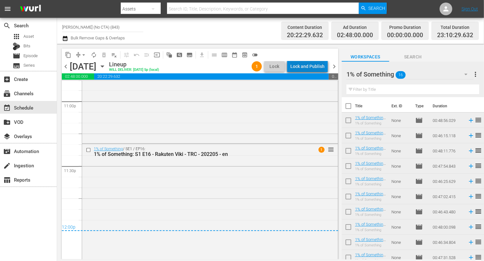
click at [324, 62] on div "Lock and Publish" at bounding box center [307, 66] width 34 height 11
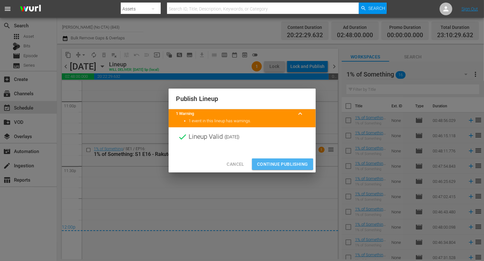
click at [257, 159] on button "Continue Publishing" at bounding box center [282, 164] width 61 height 12
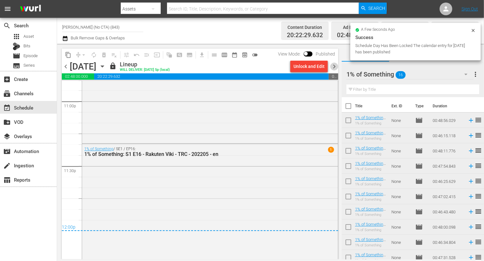
click at [335, 67] on span "chevron_right" at bounding box center [334, 66] width 8 height 8
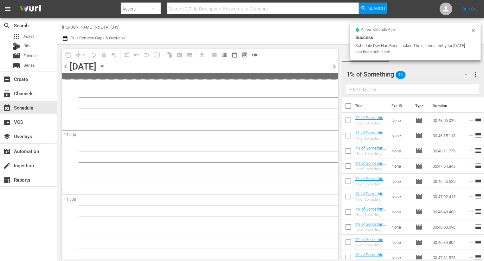
scroll to position [2926, 0]
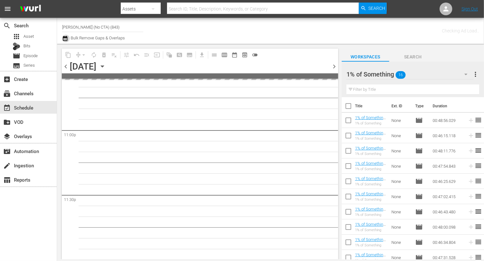
click at [66, 38] on icon "button" at bounding box center [65, 39] width 6 height 8
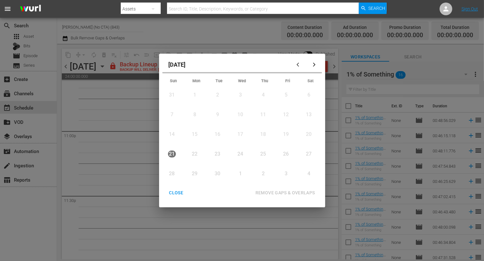
scroll to position [2927, 0]
click at [184, 189] on div "CLOSE" at bounding box center [176, 193] width 24 height 8
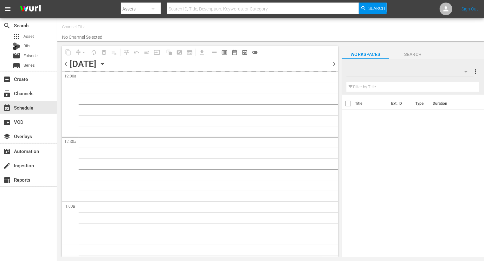
type input "Rakuten Viki (1027)"
type input "[PERSON_NAME] (1027)"
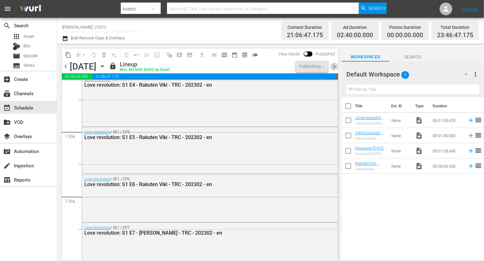
click at [334, 68] on span "chevron_right" at bounding box center [334, 66] width 8 height 8
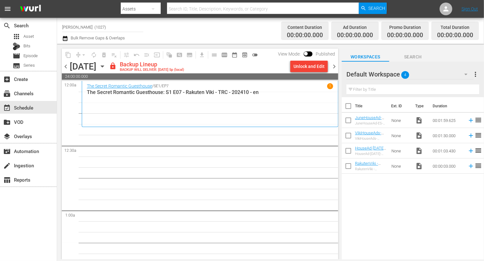
click at [310, 74] on span "24:00:00.000" at bounding box center [200, 76] width 277 height 6
click at [308, 68] on div "Unlock and Edit" at bounding box center [309, 66] width 31 height 11
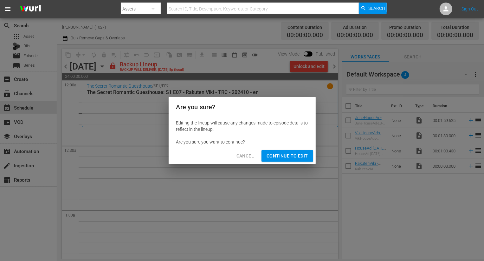
click at [292, 157] on span "Continue to Edit" at bounding box center [287, 156] width 41 height 8
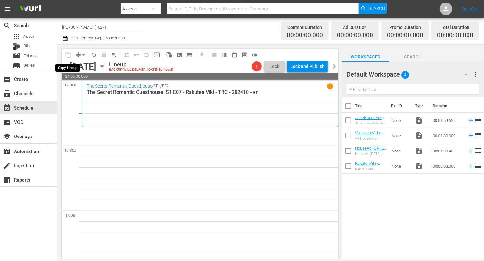
click at [63, 66] on span "chevron_left" at bounding box center [66, 66] width 8 height 8
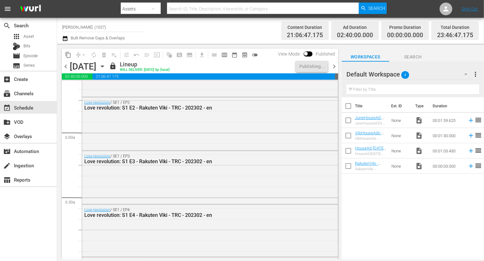
scroll to position [844, 0]
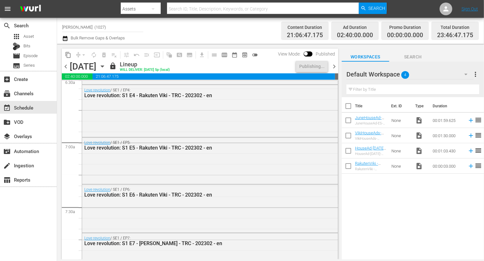
click at [338, 67] on span "chevron_right" at bounding box center [334, 66] width 8 height 8
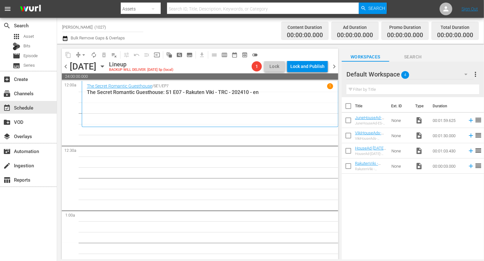
click at [428, 75] on div "Default Workspace 4" at bounding box center [410, 74] width 127 height 18
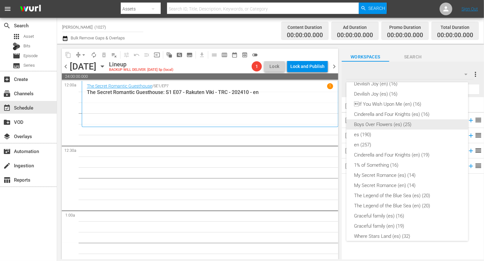
scroll to position [72, 0]
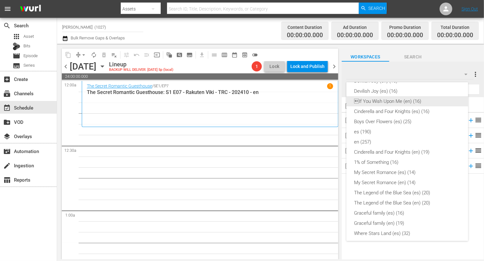
click at [428, 99] on div "If You Wish Upon Me (en) (16)" at bounding box center [407, 101] width 107 height 10
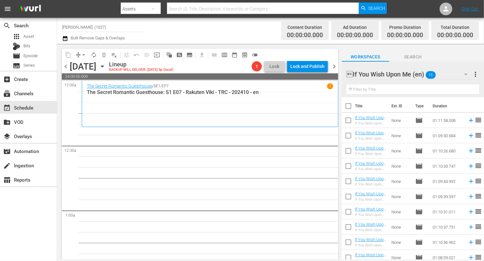
scroll to position [96, 0]
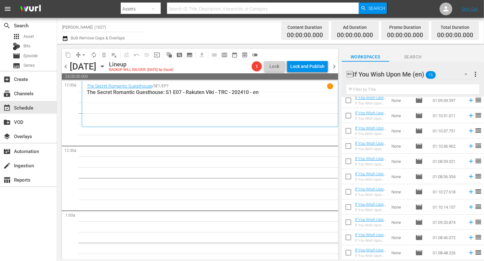
click at [344, 206] on input "checkbox" at bounding box center [348, 207] width 13 height 13
checkbox input "true"
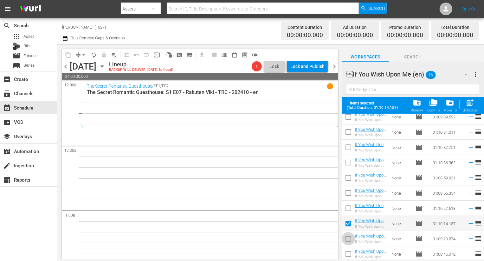
click at [347, 238] on input "checkbox" at bounding box center [348, 239] width 13 height 13
checkbox input "true"
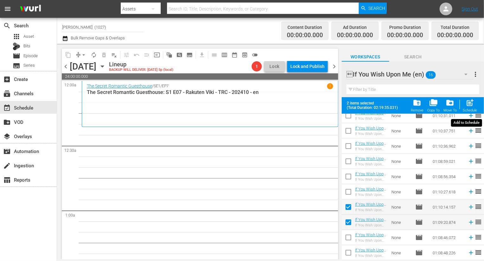
click at [469, 105] on span "post_add" at bounding box center [470, 102] width 9 height 9
checkbox input "false"
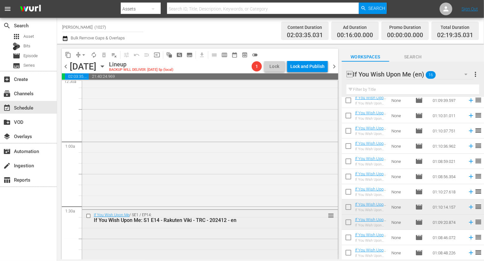
scroll to position [127, 0]
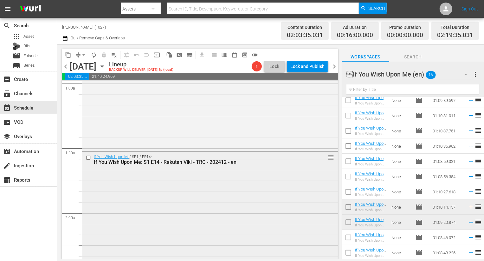
click at [213, 211] on div "If You Wish Upon Me / SE1 / EP14: If You Wish Upon Me: S1 E14 - Rakuten Viki - …" at bounding box center [210, 226] width 256 height 148
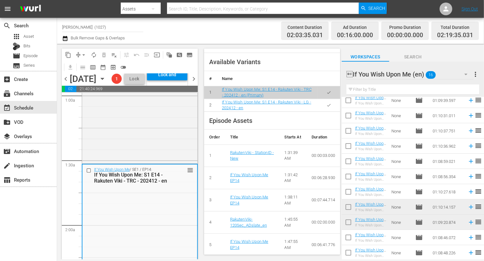
scroll to position [227, 0]
click at [327, 107] on icon "button" at bounding box center [329, 105] width 5 height 5
click at [351, 236] on input "checkbox" at bounding box center [348, 238] width 13 height 13
checkbox input "true"
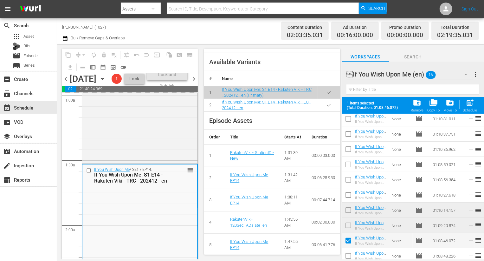
scroll to position [113, 0]
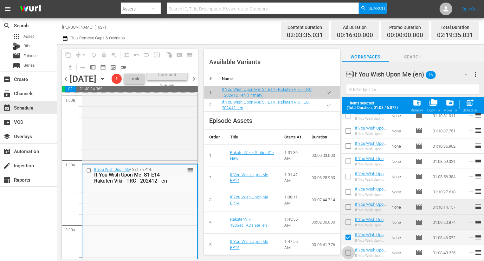
click at [349, 254] on input "checkbox" at bounding box center [348, 253] width 13 height 13
checkbox input "true"
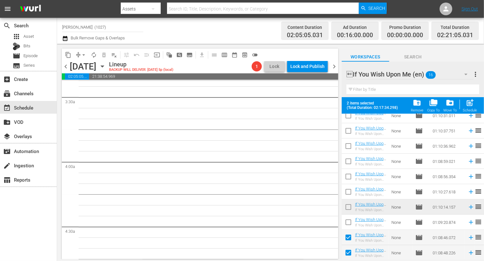
scroll to position [400, 0]
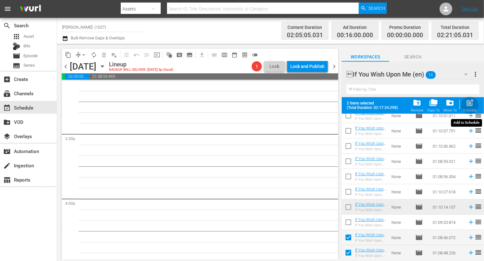
click at [471, 100] on span "post_add" at bounding box center [470, 102] width 9 height 9
checkbox input "false"
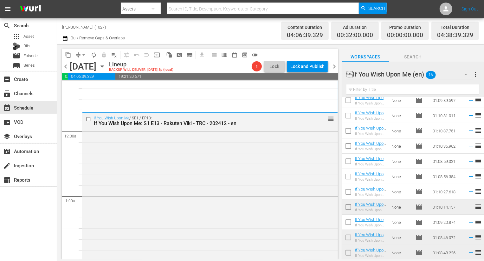
scroll to position [0, 0]
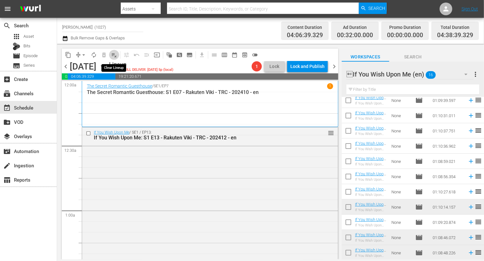
click at [118, 55] on button "playlist_remove_outlined" at bounding box center [114, 55] width 10 height 10
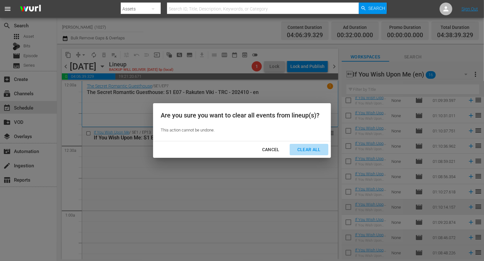
click at [308, 149] on div "Clear All" at bounding box center [309, 150] width 34 height 8
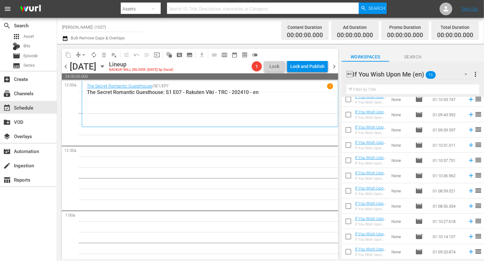
scroll to position [96, 0]
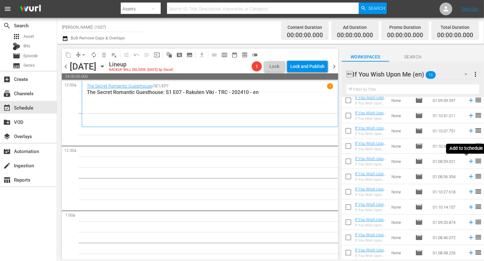
click at [468, 160] on icon at bounding box center [471, 161] width 7 height 7
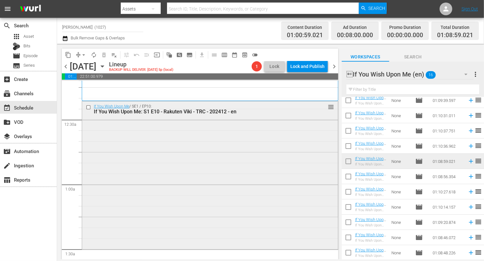
scroll to position [42, 0]
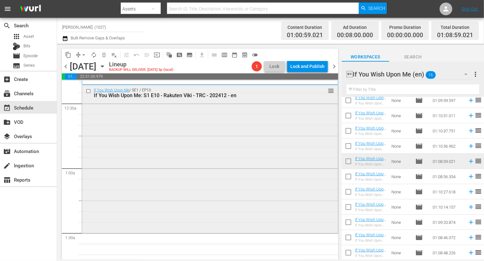
click at [304, 158] on div "If You Wish Upon Me / SE1 / EP10: If You Wish Upon Me: S1 E10 - Rakuten Viki - …" at bounding box center [210, 158] width 256 height 147
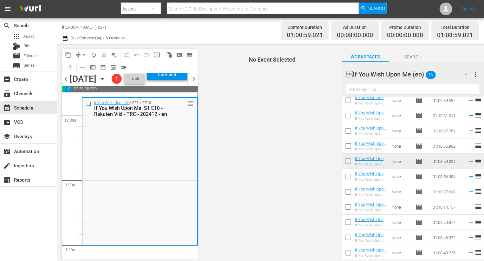
click at [350, 177] on input "checkbox" at bounding box center [348, 177] width 13 height 13
checkbox input "true"
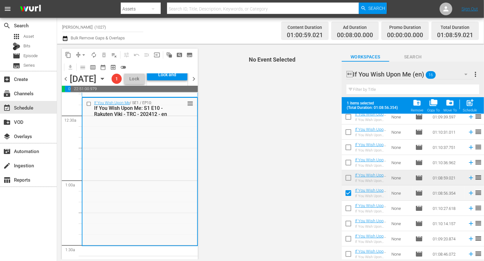
click at [349, 211] on input "checkbox" at bounding box center [348, 209] width 13 height 13
checkbox input "true"
click at [349, 224] on input "checkbox" at bounding box center [348, 224] width 13 height 13
checkbox input "true"
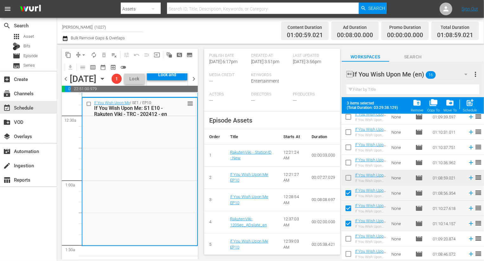
scroll to position [160, 0]
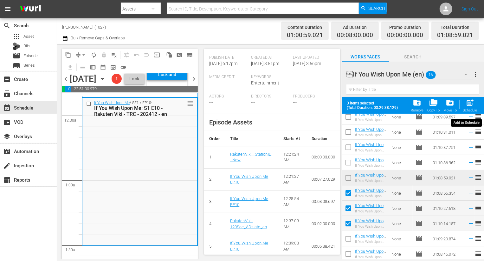
click at [470, 106] on span "post_add" at bounding box center [470, 102] width 9 height 9
checkbox input "false"
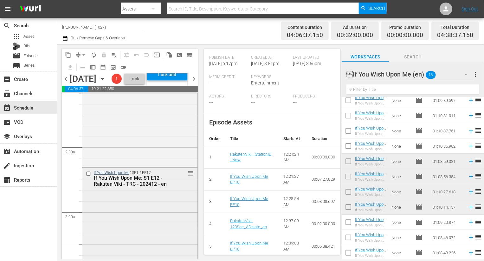
scroll to position [269, 0]
click at [120, 166] on div "If You Wish Upon Me / SE1 / EP11: If You Wish Upon Me: S1 E11 - Rakuten Viki - …" at bounding box center [139, 92] width 115 height 147
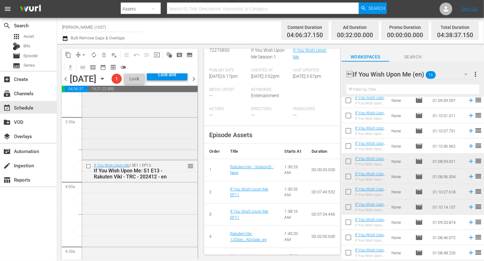
scroll to position [427, 0]
click at [151, 142] on div "If You Wish Upon Me / SE1 / EP12: If You Wish Upon Me: S1 E12 - Rakuten Viki - …" at bounding box center [139, 85] width 115 height 150
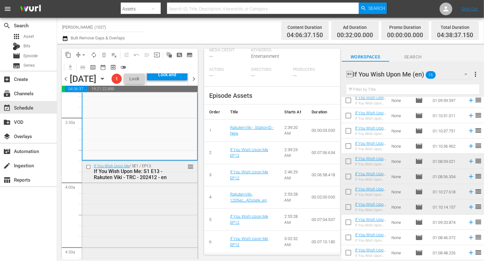
scroll to position [426, 0]
click at [464, 79] on button "button" at bounding box center [466, 74] width 15 height 15
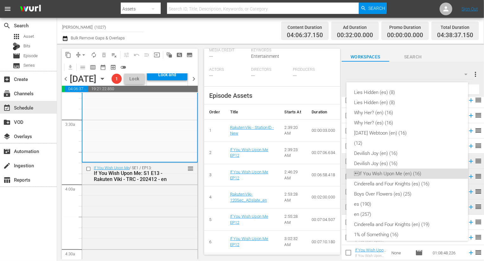
scroll to position [76, 0]
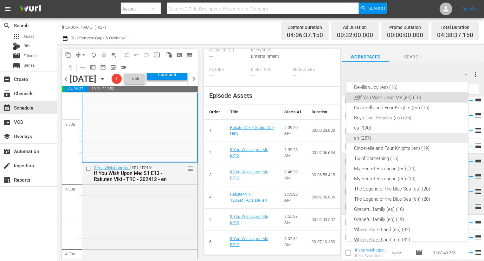
click at [394, 140] on div "en (257)" at bounding box center [407, 138] width 107 height 10
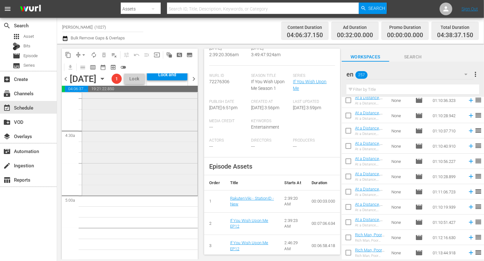
scroll to position [550, 0]
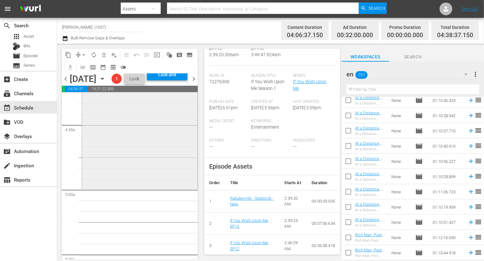
click at [429, 90] on input "text" at bounding box center [413, 89] width 133 height 10
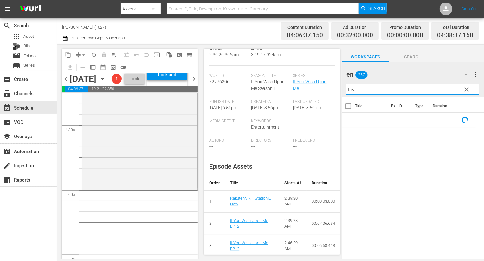
type input "love"
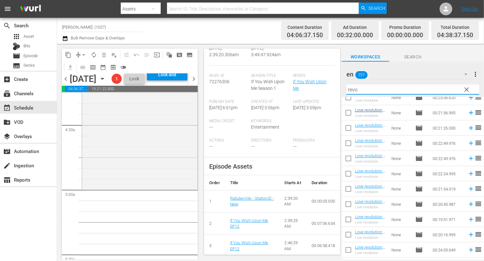
scroll to position [216, 0]
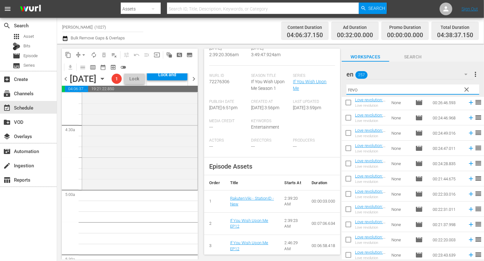
type input "revo"
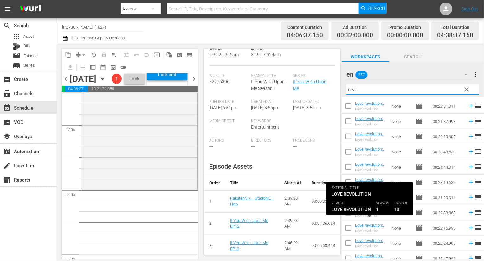
scroll to position [322, 0]
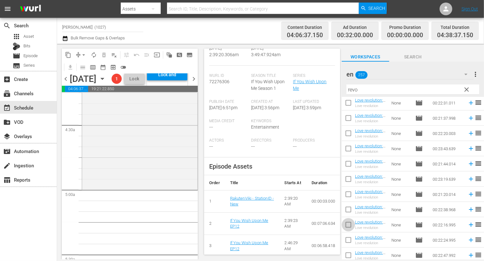
click at [351, 224] on input "checkbox" at bounding box center [348, 225] width 13 height 13
checkbox input "true"
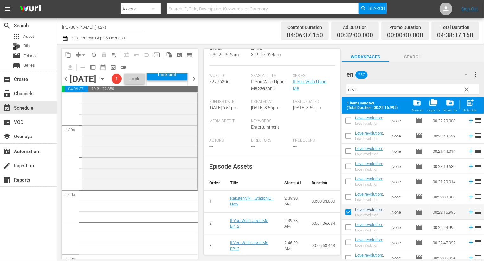
scroll to position [353, 0]
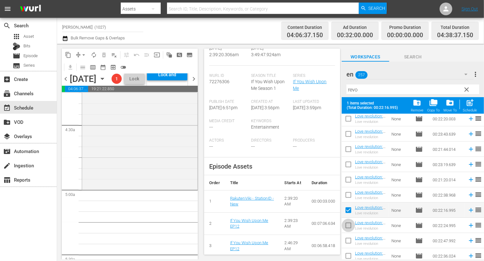
click at [350, 227] on input "checkbox" at bounding box center [348, 226] width 13 height 13
checkbox input "true"
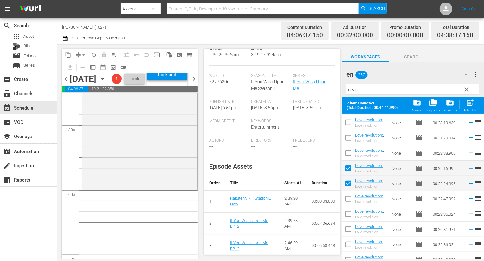
scroll to position [407, 0]
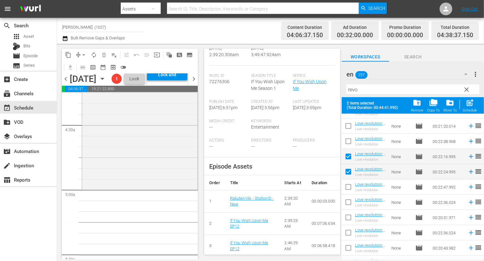
click at [349, 187] on input "checkbox" at bounding box center [348, 187] width 13 height 13
checkbox input "true"
click at [352, 216] on input "checkbox" at bounding box center [348, 218] width 13 height 13
checkbox input "true"
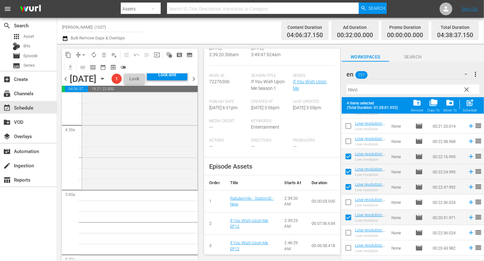
click at [349, 201] on input "checkbox" at bounding box center [348, 203] width 13 height 13
checkbox input "true"
click at [349, 233] on input "checkbox" at bounding box center [348, 233] width 13 height 13
checkbox input "true"
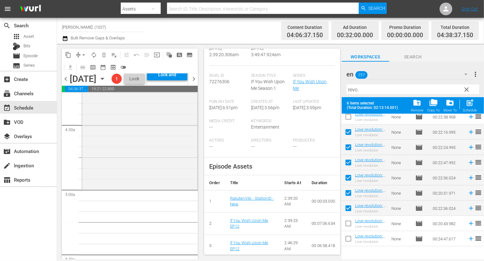
scroll to position [432, 0]
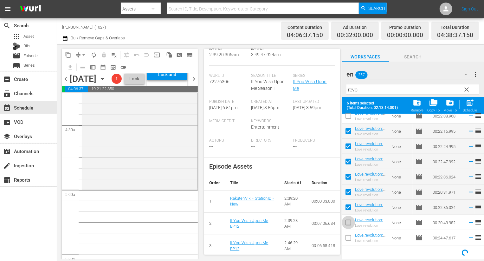
click at [348, 223] on input "checkbox" at bounding box center [348, 223] width 13 height 13
checkbox input "true"
click at [348, 244] on input "checkbox" at bounding box center [348, 238] width 13 height 13
checkbox input "true"
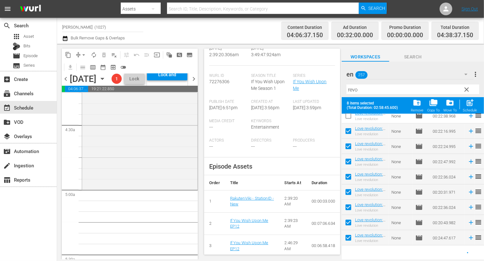
scroll to position [432, 0]
click at [472, 106] on span "post_add" at bounding box center [470, 102] width 9 height 9
checkbox input "false"
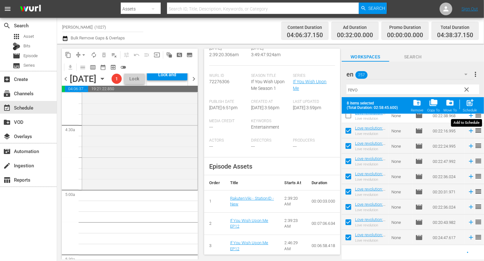
checkbox input "false"
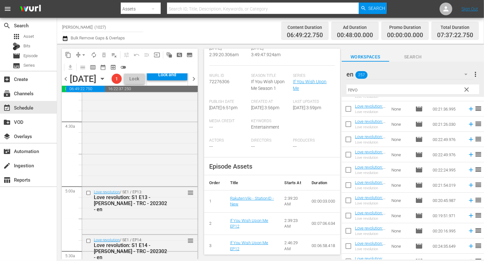
scroll to position [0, 0]
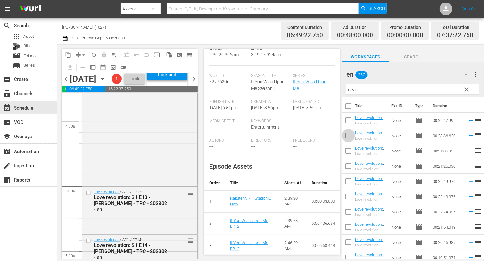
click at [350, 134] on input "checkbox" at bounding box center [348, 136] width 13 height 13
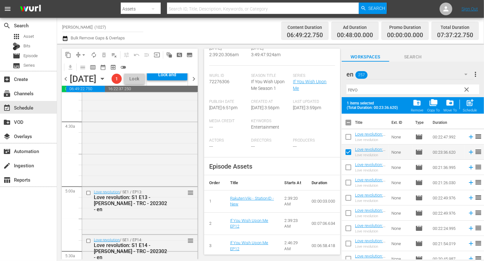
click at [349, 149] on input "checkbox" at bounding box center [348, 153] width 13 height 13
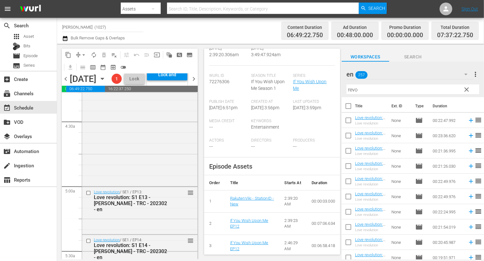
click at [349, 136] on input "checkbox" at bounding box center [348, 136] width 13 height 13
checkbox input "true"
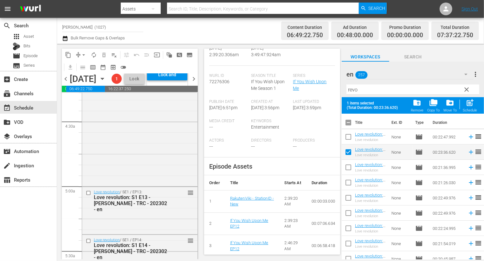
click at [351, 183] on input "checkbox" at bounding box center [348, 183] width 13 height 13
checkbox input "true"
click at [471, 99] on span "post_add" at bounding box center [470, 102] width 9 height 9
checkbox input "false"
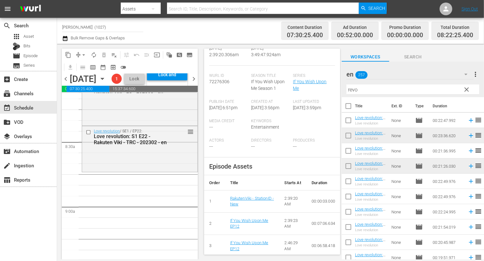
scroll to position [1054, 0]
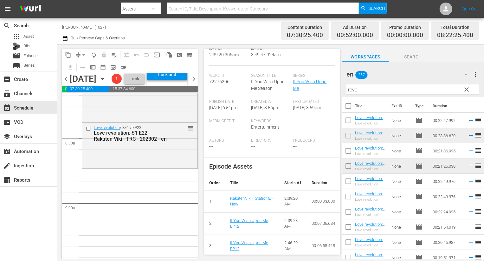
click at [467, 91] on span "clear" at bounding box center [467, 90] width 8 height 8
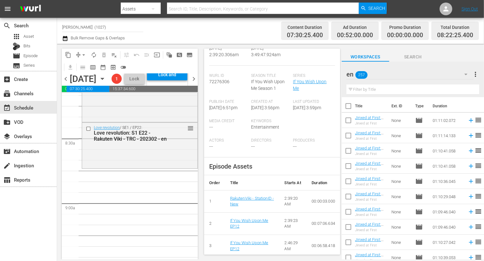
click at [455, 75] on div "en 257" at bounding box center [410, 74] width 127 height 18
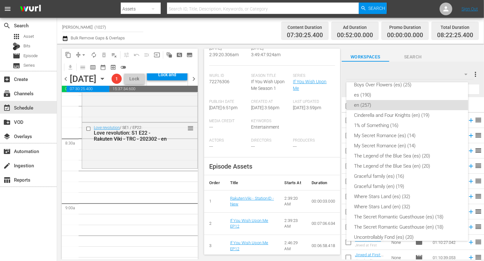
scroll to position [156, 0]
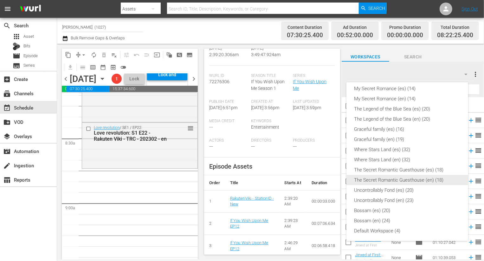
click at [429, 181] on div "The Secret Romantic Guesthouse (en) (18)" at bounding box center [407, 180] width 107 height 10
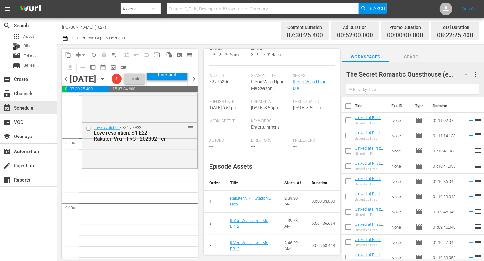
scroll to position [0, 0]
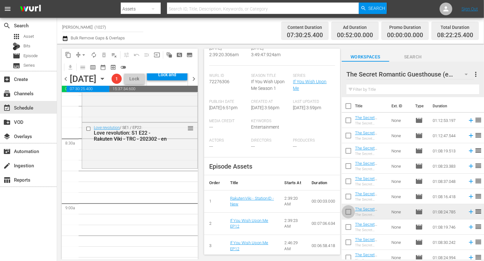
click at [348, 212] on input "checkbox" at bounding box center [348, 212] width 13 height 13
checkbox input "true"
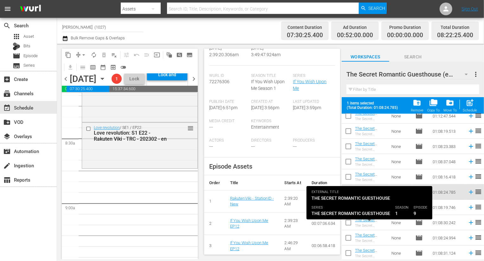
scroll to position [55, 0]
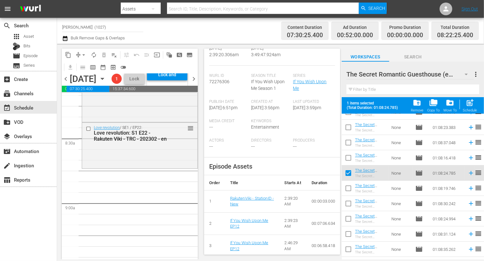
click at [349, 184] on input "checkbox" at bounding box center [348, 189] width 13 height 13
checkbox input "true"
click at [349, 206] on input "checkbox" at bounding box center [348, 204] width 13 height 13
checkbox input "true"
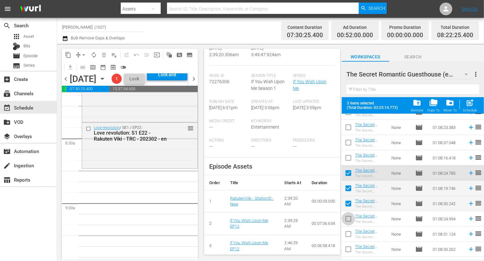
click at [351, 219] on input "checkbox" at bounding box center [348, 219] width 13 height 13
checkbox input "true"
click at [350, 238] on input "checkbox" at bounding box center [348, 234] width 13 height 13
checkbox input "true"
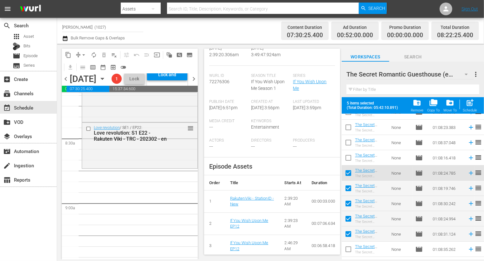
click at [350, 247] on input "checkbox" at bounding box center [348, 250] width 13 height 13
checkbox input "true"
click at [349, 176] on input "checkbox" at bounding box center [348, 173] width 13 height 13
checkbox input "false"
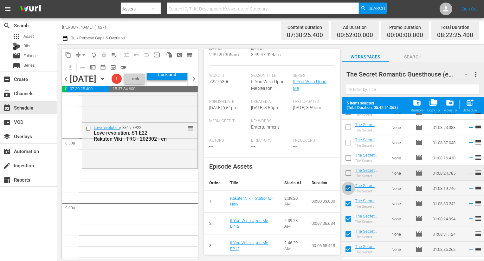
click at [349, 189] on input "checkbox" at bounding box center [348, 189] width 13 height 13
checkbox input "false"
click at [349, 202] on input "checkbox" at bounding box center [348, 204] width 13 height 13
checkbox input "false"
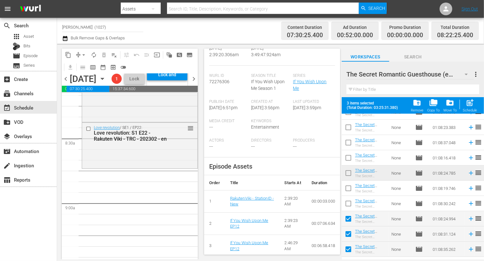
click at [349, 216] on input "checkbox" at bounding box center [348, 219] width 13 height 13
checkbox input "false"
click at [349, 244] on input "checkbox" at bounding box center [348, 250] width 13 height 13
checkbox input "false"
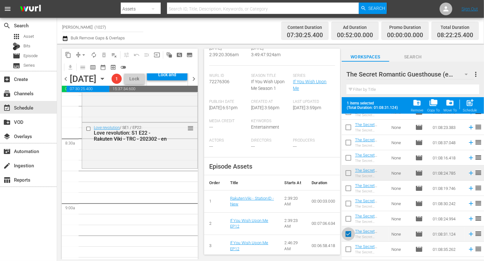
click at [349, 233] on input "checkbox" at bounding box center [348, 234] width 13 height 13
checkbox input "false"
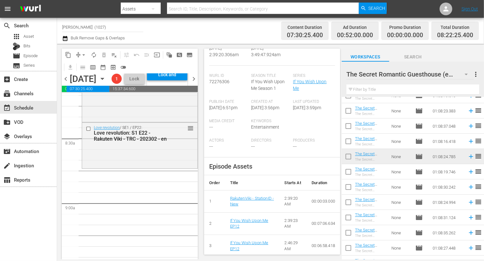
scroll to position [0, 0]
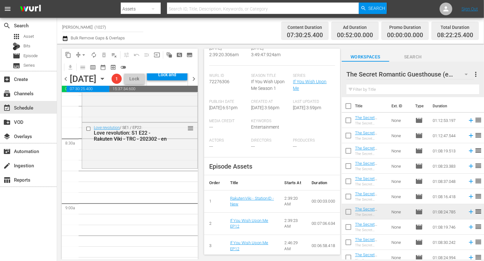
click at [468, 75] on icon "button" at bounding box center [467, 74] width 8 height 8
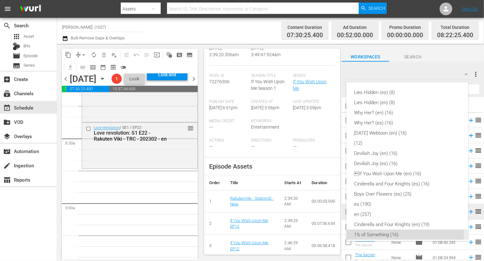
click at [381, 238] on div "1% of Something (16)" at bounding box center [407, 234] width 107 height 10
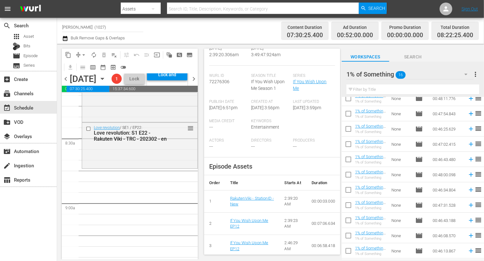
scroll to position [96, 0]
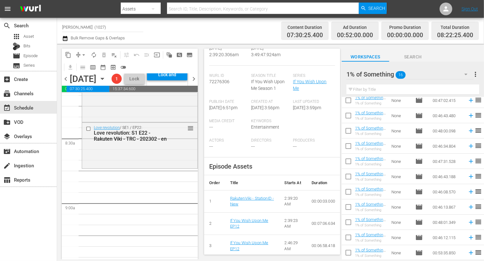
click at [349, 129] on input "checkbox" at bounding box center [348, 131] width 13 height 13
checkbox input "true"
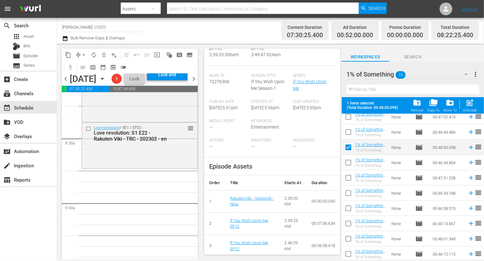
click at [348, 172] on span at bounding box center [348, 177] width 13 height 13
click at [348, 166] on input "checkbox" at bounding box center [348, 163] width 13 height 13
checkbox input "true"
click at [347, 178] on input "checkbox" at bounding box center [348, 178] width 13 height 13
checkbox input "true"
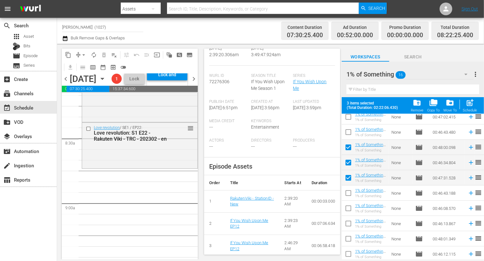
click at [347, 190] on input "checkbox" at bounding box center [348, 193] width 13 height 13
checkbox input "true"
click at [347, 207] on input "checkbox" at bounding box center [348, 209] width 13 height 13
checkbox input "true"
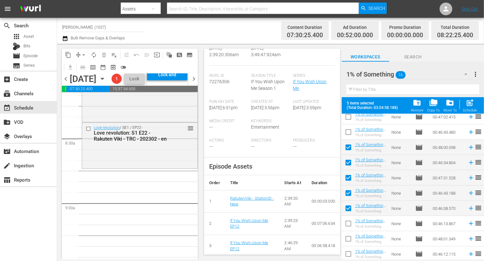
scroll to position [113, 0]
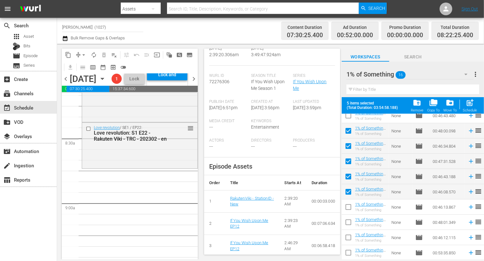
click at [350, 206] on input "checkbox" at bounding box center [348, 207] width 13 height 13
checkbox input "true"
click at [350, 218] on input "checkbox" at bounding box center [348, 223] width 13 height 13
checkbox input "true"
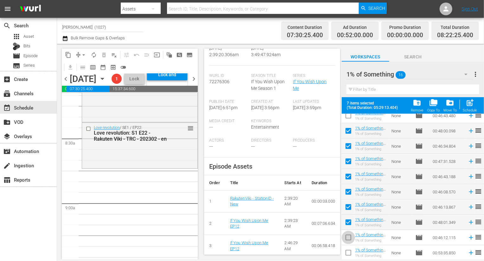
click at [350, 235] on input "checkbox" at bounding box center [348, 238] width 13 height 13
checkbox input "true"
click at [350, 249] on input "checkbox" at bounding box center [348, 253] width 13 height 13
checkbox input "true"
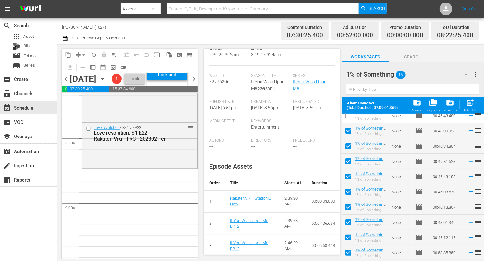
click at [474, 102] on span "post_add" at bounding box center [470, 102] width 9 height 9
checkbox input "false"
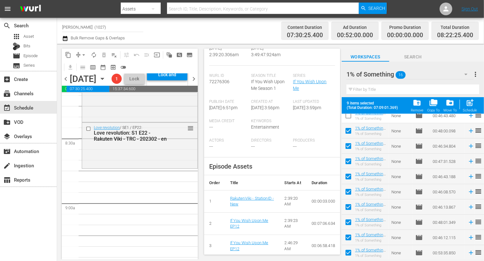
checkbox input "false"
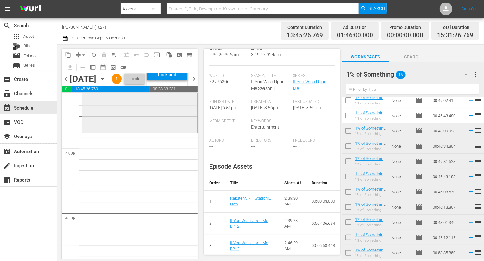
scroll to position [2016, 0]
click at [466, 79] on button "button" at bounding box center [466, 74] width 15 height 15
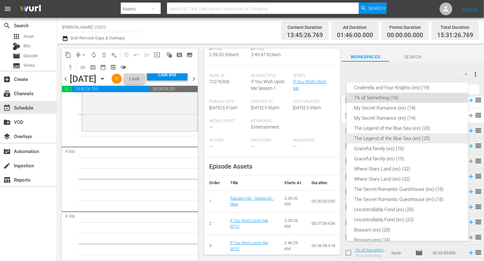
scroll to position [156, 0]
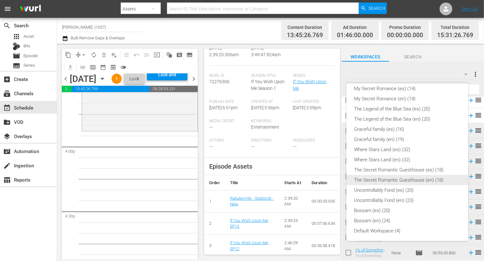
click at [417, 177] on div "The Secret Romantic Guesthouse (en) (18)" at bounding box center [407, 180] width 107 height 10
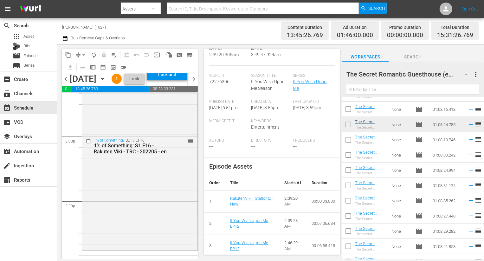
scroll to position [87, 0]
click at [353, 111] on input "checkbox" at bounding box center [348, 110] width 13 height 13
checkbox input "true"
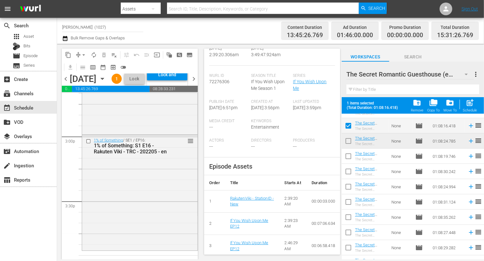
click at [350, 143] on input "checkbox" at bounding box center [348, 141] width 13 height 13
checkbox input "true"
click at [350, 160] on input "checkbox" at bounding box center [348, 157] width 13 height 13
checkbox input "true"
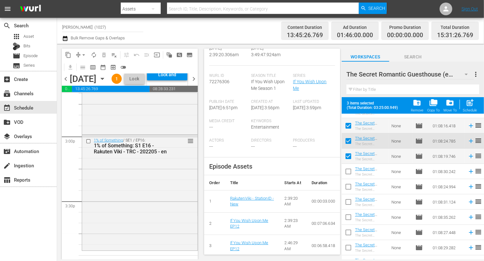
click at [350, 177] on input "checkbox" at bounding box center [348, 172] width 13 height 13
checkbox input "true"
click at [350, 187] on input "checkbox" at bounding box center [348, 187] width 13 height 13
checkbox input "true"
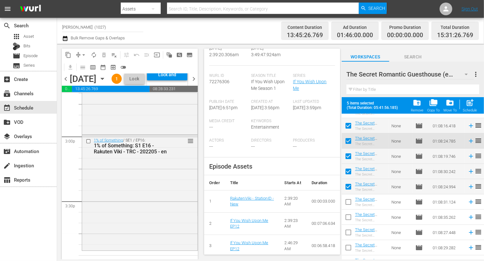
click at [350, 206] on input "checkbox" at bounding box center [348, 202] width 13 height 13
checkbox input "true"
click at [350, 212] on input "checkbox" at bounding box center [348, 218] width 13 height 13
checkbox input "true"
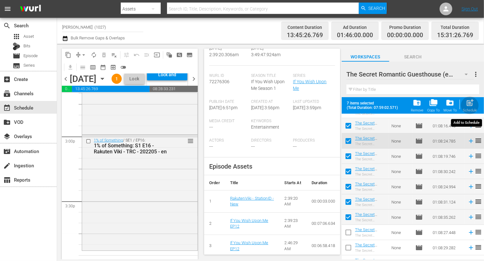
click at [473, 106] on span "post_add" at bounding box center [470, 102] width 9 height 9
checkbox input "false"
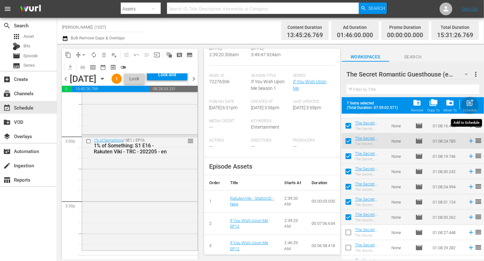
checkbox input "false"
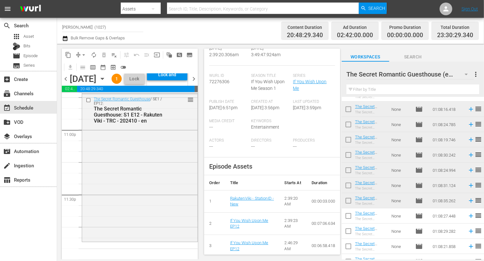
scroll to position [2959, 0]
click at [446, 74] on div at bounding box center [400, 75] width 106 height 16
click at [461, 64] on div "The Secret Romantic Guesthouse (en) more_vert" at bounding box center [413, 72] width 133 height 20
click at [467, 74] on icon "button" at bounding box center [466, 75] width 3 height 2
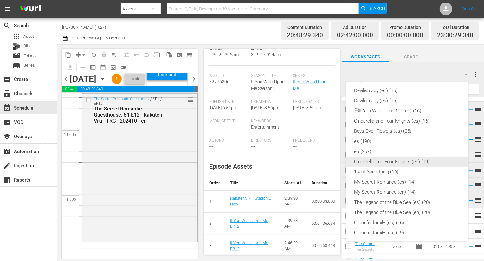
scroll to position [0, 0]
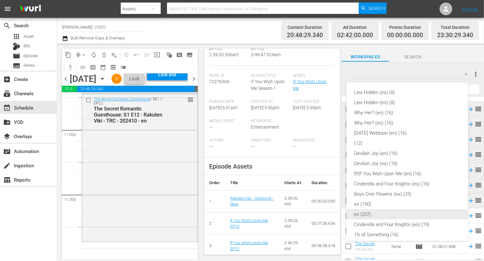
drag, startPoint x: 401, startPoint y: 219, endPoint x: 400, endPoint y: 213, distance: 6.2
click at [400, 213] on div "Lies Hidden (es) (8) Lies Hidden (en) (8) Why Her? (en) (16) Why Her? (es) (16)…" at bounding box center [408, 239] width 122 height 315
click at [400, 213] on div "en (257)" at bounding box center [407, 214] width 107 height 10
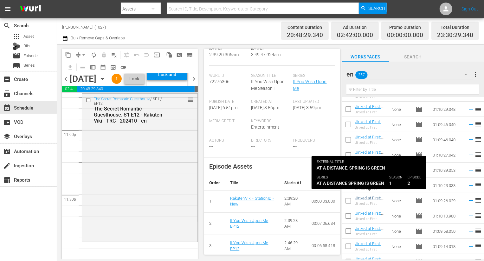
scroll to position [324, 0]
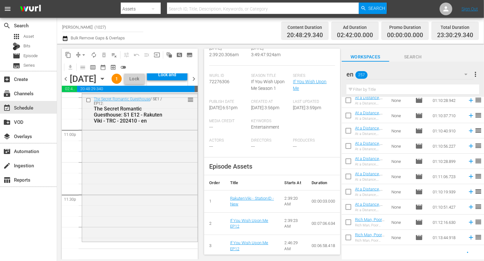
click at [436, 71] on div "en 257" at bounding box center [410, 74] width 127 height 18
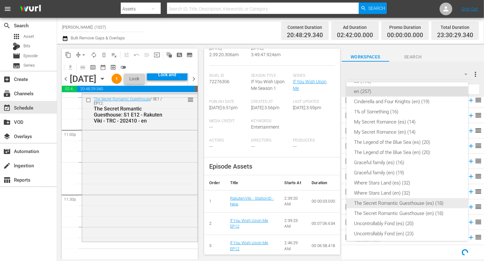
scroll to position [133, 0]
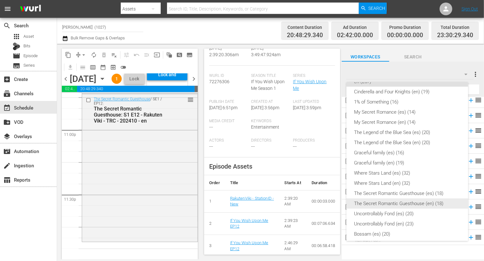
click at [424, 203] on div "The Secret Romantic Guesthouse (en) (18)" at bounding box center [407, 203] width 107 height 10
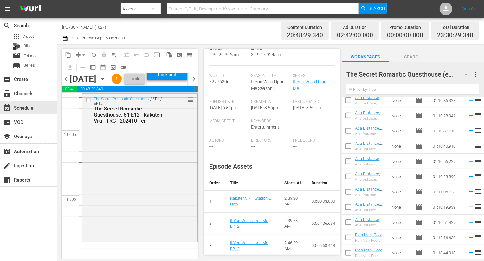
scroll to position [309, 0]
click at [450, 68] on div at bounding box center [400, 75] width 106 height 16
click at [463, 72] on input "The Secret Romantic Guesthouse (en)" at bounding box center [410, 74] width 127 height 15
click at [444, 64] on div "The Secret Romantic Guesthouse (en) more_vert" at bounding box center [413, 72] width 133 height 20
click at [446, 73] on div at bounding box center [400, 75] width 106 height 16
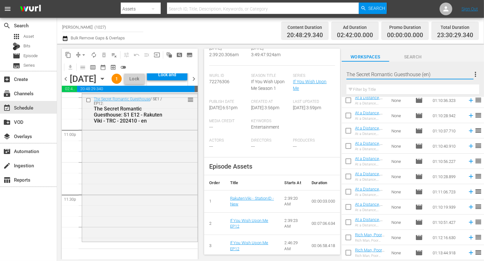
click at [460, 60] on div "Workspaces Search" at bounding box center [413, 55] width 142 height 13
click at [466, 71] on icon "button" at bounding box center [467, 74] width 8 height 8
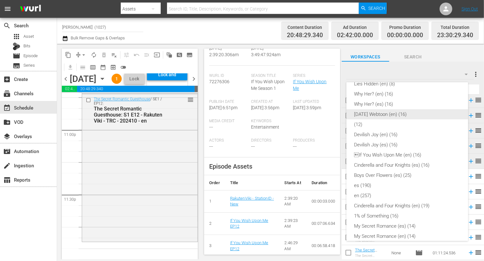
scroll to position [127, 0]
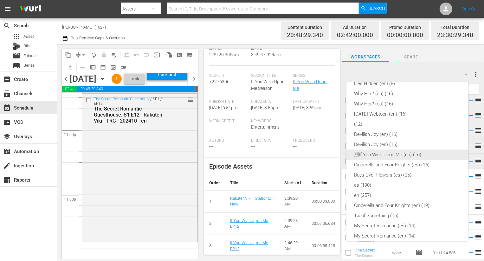
click at [423, 155] on div "If You Wish Upon Me (en) (16)" at bounding box center [407, 154] width 107 height 10
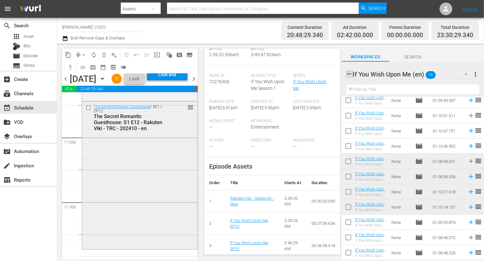
scroll to position [2959, 0]
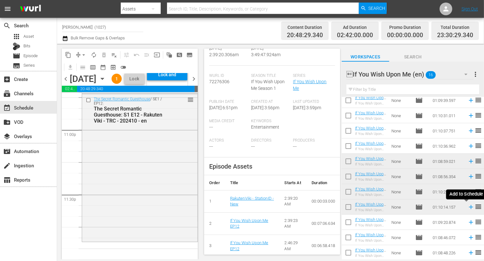
click at [469, 206] on icon at bounding box center [471, 206] width 7 height 7
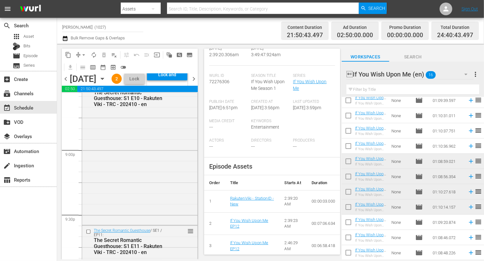
scroll to position [3093, 0]
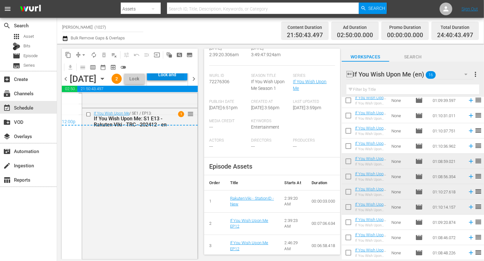
click at [181, 80] on div "Lock and Publish" at bounding box center [167, 74] width 34 height 11
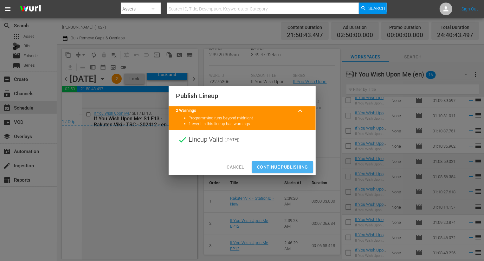
click at [278, 171] on button "Continue Publishing" at bounding box center [282, 167] width 61 height 12
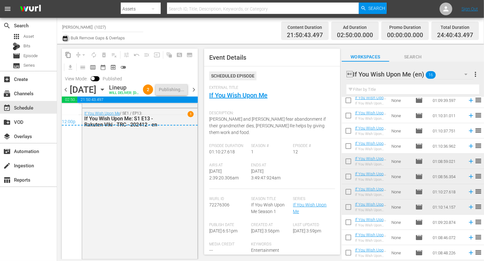
click at [68, 38] on button "button" at bounding box center [66, 39] width 8 height 8
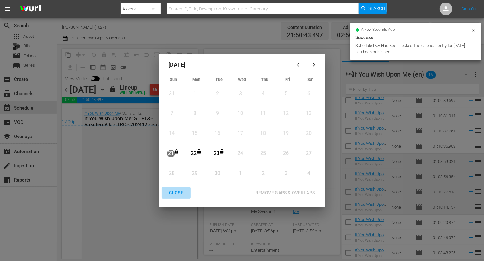
click at [177, 194] on div "CLOSE" at bounding box center [176, 193] width 24 height 8
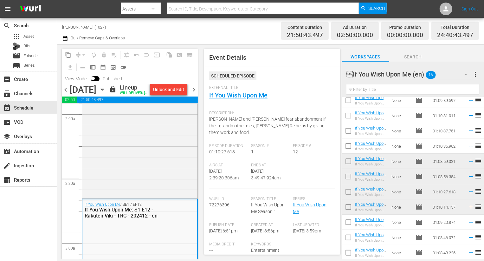
scroll to position [0, 0]
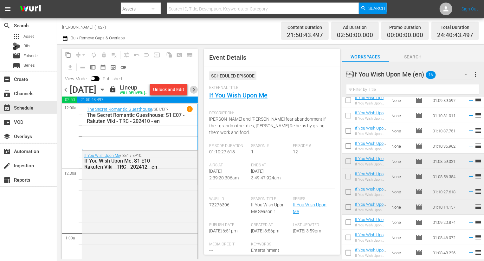
click at [196, 94] on span "chevron_right" at bounding box center [194, 90] width 8 height 8
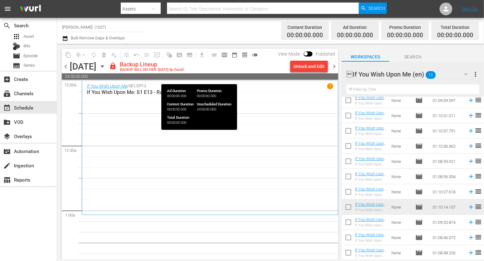
click at [309, 73] on span "24:00:00.000" at bounding box center [200, 76] width 277 height 6
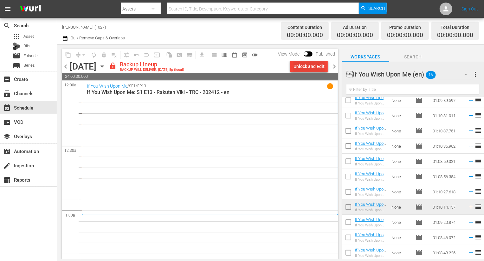
click at [304, 66] on div "Unlock and Edit" at bounding box center [309, 66] width 31 height 11
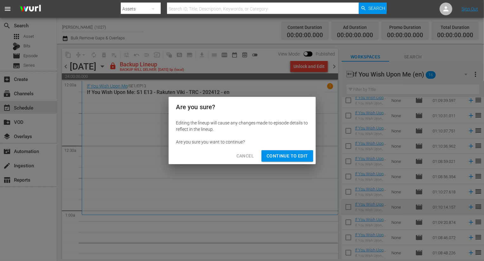
click at [296, 158] on span "Continue to Edit" at bounding box center [287, 156] width 41 height 8
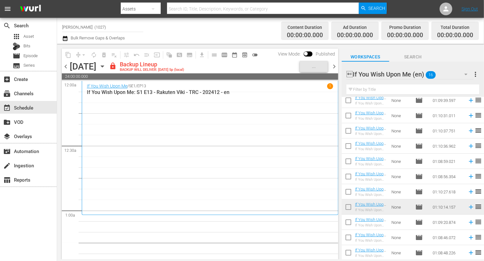
click at [350, 221] on input "checkbox" at bounding box center [348, 223] width 13 height 13
checkbox input "true"
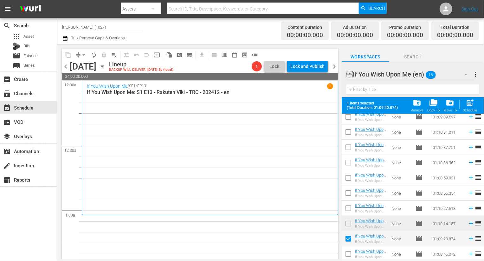
click at [348, 255] on input "checkbox" at bounding box center [348, 254] width 13 height 13
checkbox input "true"
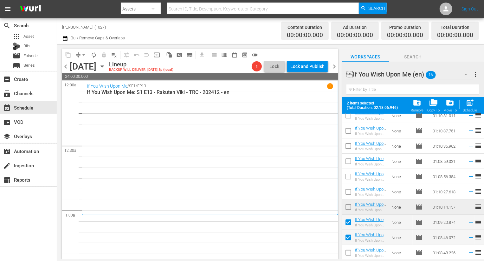
click at [348, 252] on input "checkbox" at bounding box center [348, 253] width 13 height 13
checkbox input "true"
click at [475, 98] on div "post_add Schedule" at bounding box center [470, 105] width 14 height 14
checkbox input "false"
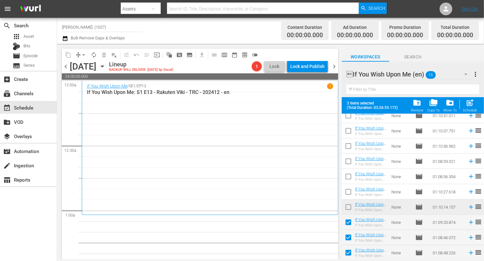
checkbox input "false"
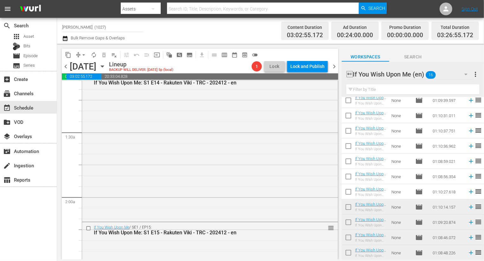
scroll to position [203, 0]
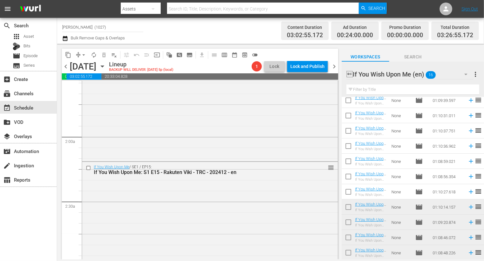
click at [457, 70] on div "If You Wish Upon Me (en) 16" at bounding box center [410, 74] width 127 height 18
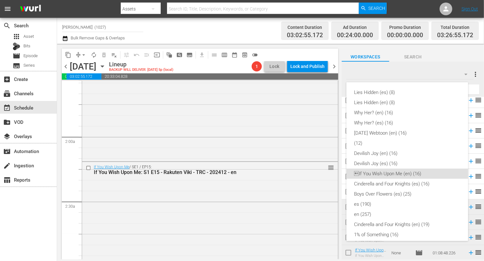
scroll to position [76, 0]
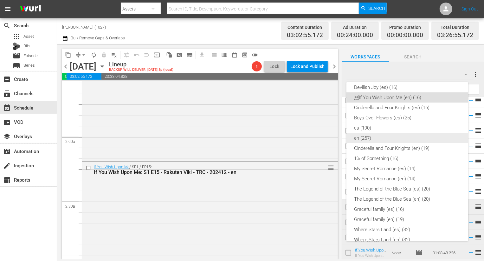
click at [377, 140] on div "en (257)" at bounding box center [407, 138] width 107 height 10
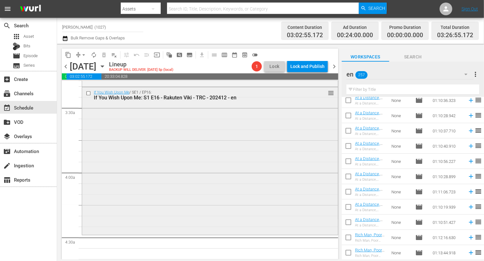
scroll to position [426, 0]
click at [381, 92] on input "text" at bounding box center [413, 89] width 133 height 10
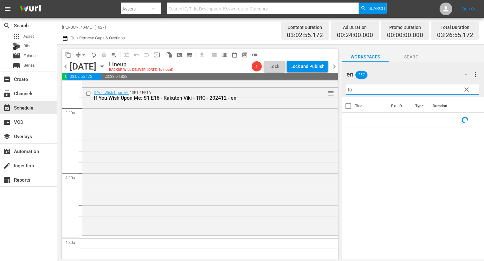
type input "l"
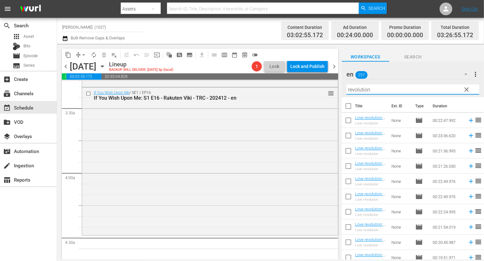
type input "revolution"
click at [341, 165] on div "content_copy compress arrow_drop_down autorenew_outlined delete_forever_outline…" at bounding box center [199, 151] width 285 height 215
drag, startPoint x: 345, startPoint y: 166, endPoint x: 345, endPoint y: 174, distance: 8.6
click at [345, 166] on input "checkbox" at bounding box center [348, 166] width 13 height 13
checkbox input "true"
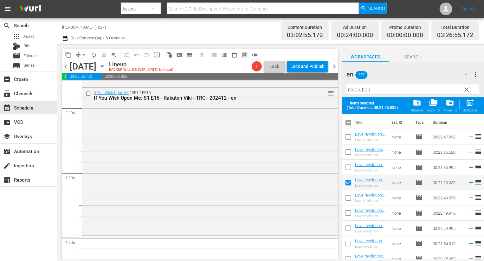
click at [345, 194] on input "checkbox" at bounding box center [348, 198] width 13 height 13
checkbox input "true"
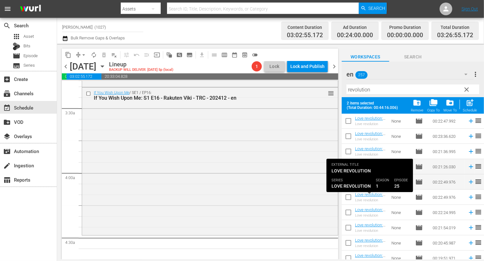
scroll to position [27, 0]
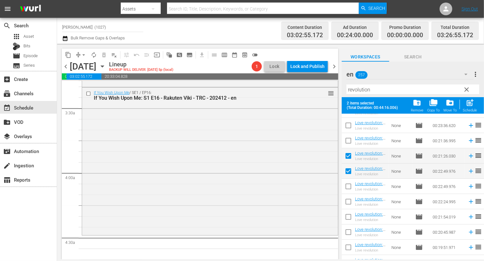
click at [353, 191] on input "checkbox" at bounding box center [348, 187] width 13 height 13
checkbox input "true"
click at [352, 201] on input "checkbox" at bounding box center [348, 202] width 13 height 13
checkbox input "true"
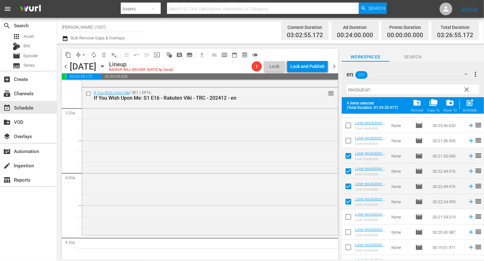
click at [347, 221] on input "checkbox" at bounding box center [348, 217] width 13 height 13
checkbox input "true"
click at [347, 229] on input "checkbox" at bounding box center [348, 232] width 13 height 13
checkbox input "true"
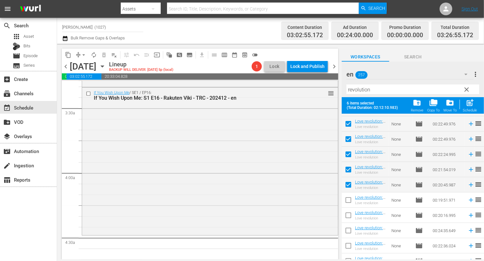
scroll to position [76, 0]
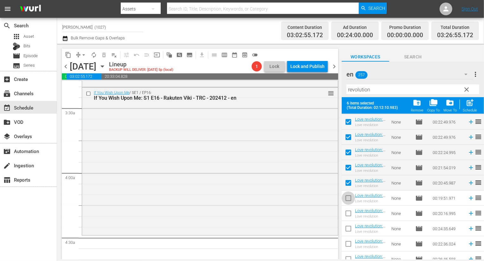
click at [349, 201] on input "checkbox" at bounding box center [348, 198] width 13 height 13
checkbox input "true"
click at [349, 213] on input "checkbox" at bounding box center [348, 214] width 13 height 13
checkbox input "true"
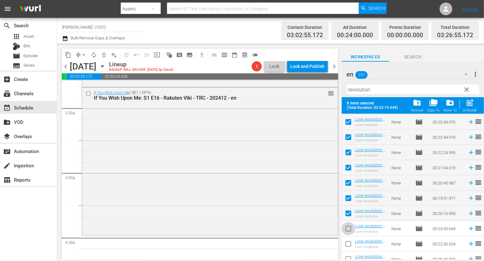
click at [349, 232] on input "checkbox" at bounding box center [348, 229] width 13 height 13
checkbox input "true"
click at [466, 104] on span "post_add" at bounding box center [470, 102] width 9 height 9
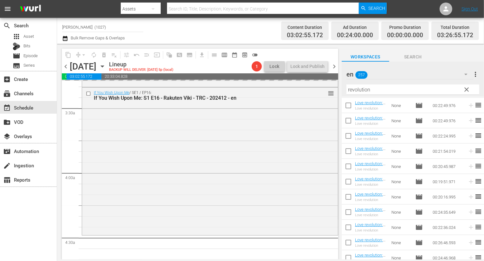
checkbox input "false"
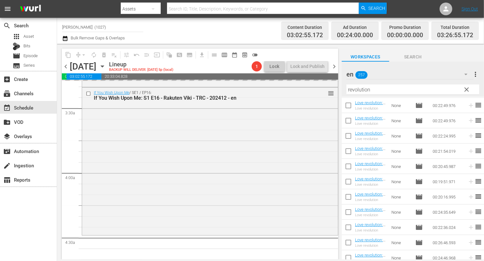
checkbox input "false"
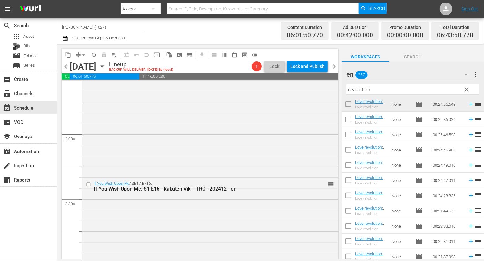
scroll to position [0, 0]
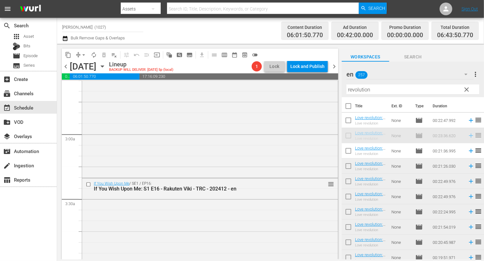
drag, startPoint x: 451, startPoint y: 135, endPoint x: 446, endPoint y: 136, distance: 5.4
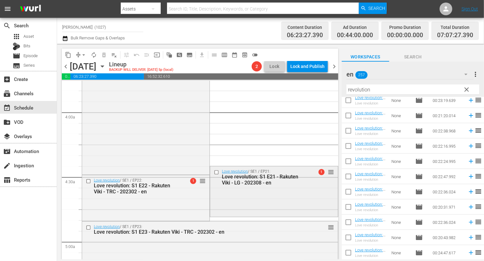
scroll to position [489, 0]
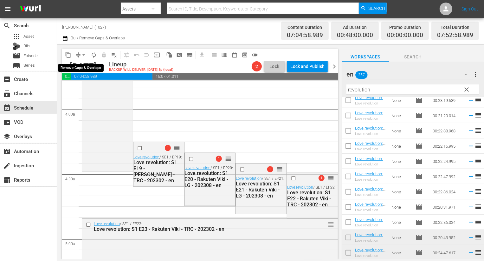
click at [81, 51] on button "arrow_drop_down" at bounding box center [84, 55] width 10 height 10
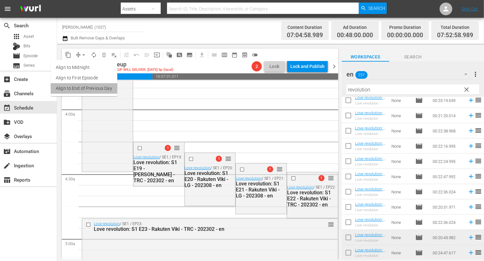
click at [84, 83] on li "Align to End of Previous Day" at bounding box center [84, 88] width 67 height 10
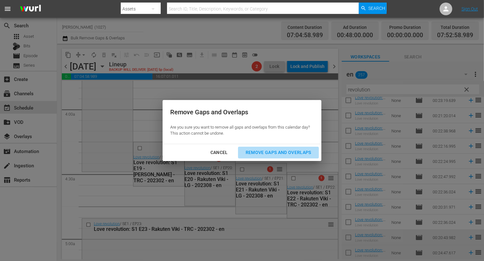
click at [270, 148] on div "Remove Gaps and Overlaps" at bounding box center [279, 152] width 76 height 8
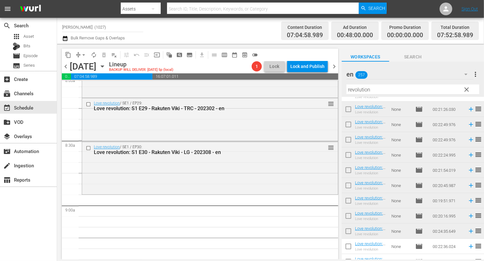
scroll to position [57, 0]
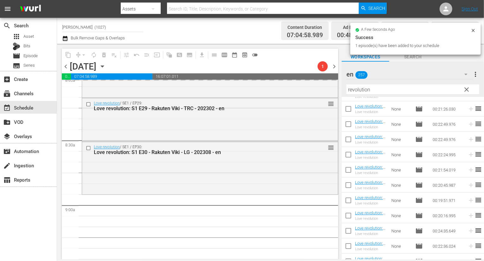
drag, startPoint x: 405, startPoint y: 245, endPoint x: 235, endPoint y: 0, distance: 298.5
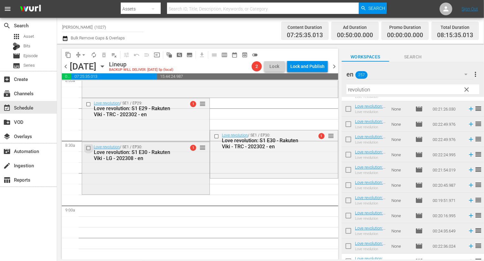
click at [89, 146] on input "checkbox" at bounding box center [89, 147] width 7 height 5
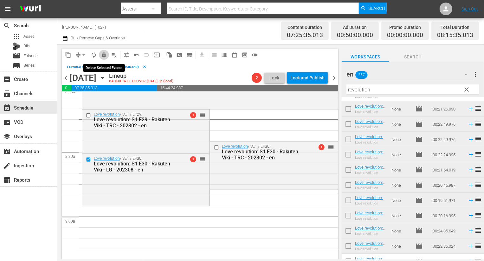
click at [105, 55] on span "delete_forever_outlined" at bounding box center [104, 55] width 6 height 6
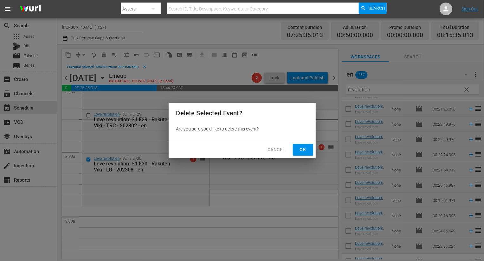
click at [304, 151] on span "Ok" at bounding box center [303, 150] width 10 height 8
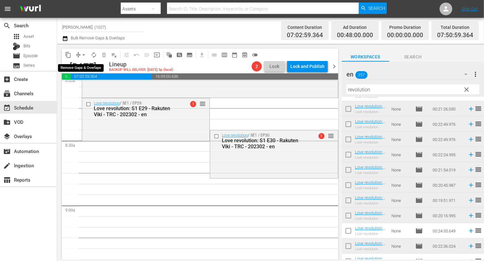
click at [83, 58] on button "arrow_drop_down" at bounding box center [84, 55] width 10 height 10
click at [90, 87] on li "Align to End of Previous Day" at bounding box center [84, 88] width 67 height 10
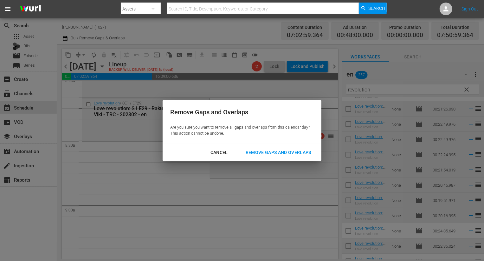
click at [290, 150] on div "Remove Gaps and Overlaps" at bounding box center [279, 152] width 76 height 8
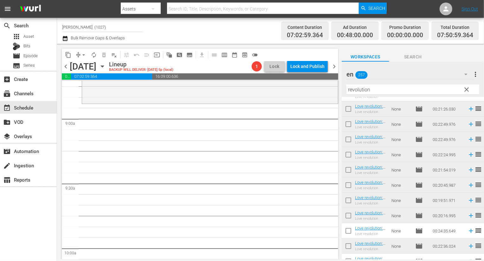
scroll to position [1180, 0]
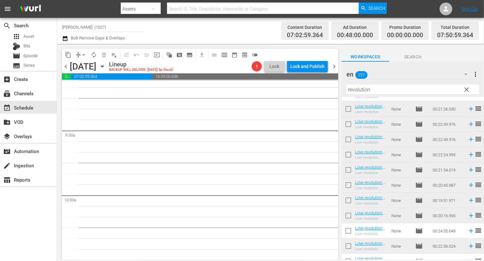
click at [466, 91] on span "clear" at bounding box center [467, 90] width 8 height 8
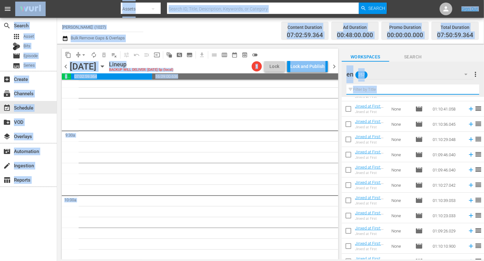
click at [445, 94] on input "text" at bounding box center [413, 89] width 133 height 10
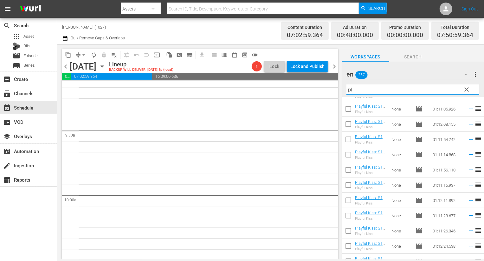
type input "p"
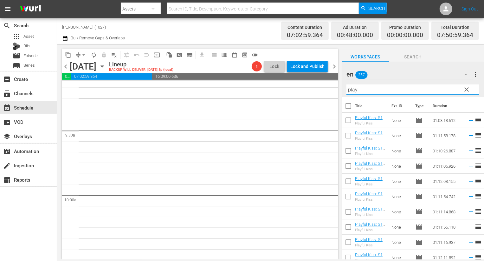
type input "play"
click at [347, 103] on input "checkbox" at bounding box center [348, 107] width 13 height 13
checkbox input "true"
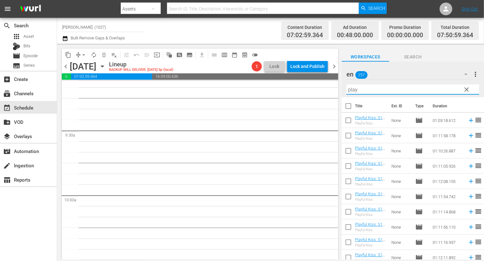
checkbox input "true"
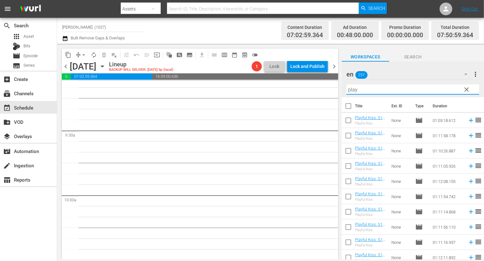
checkbox input "true"
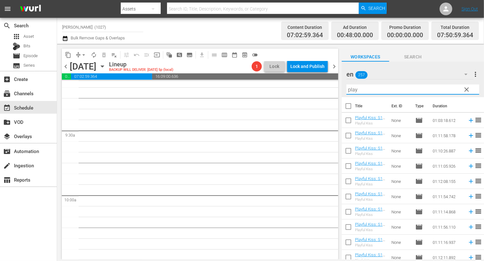
checkbox input "true"
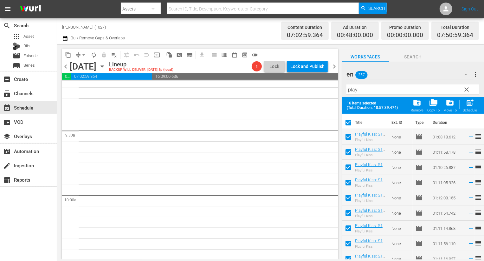
click at [349, 124] on input "checkbox" at bounding box center [348, 123] width 13 height 13
checkbox input "false"
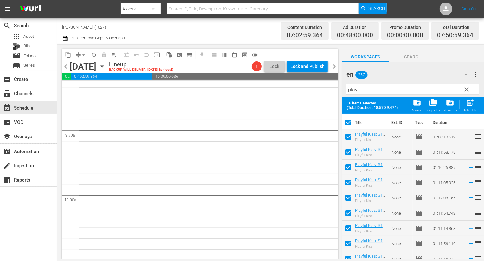
checkbox input "false"
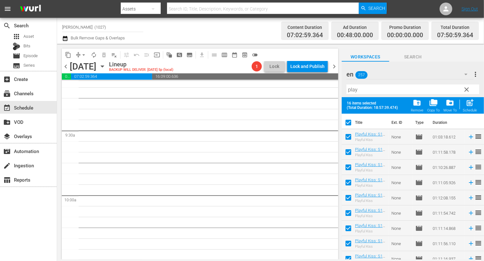
checkbox input "false"
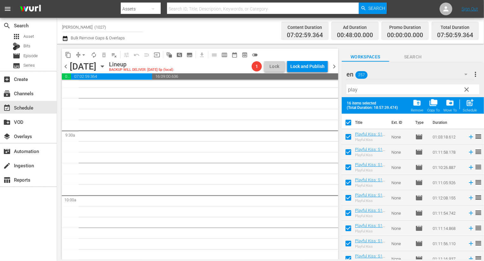
checkbox input "false"
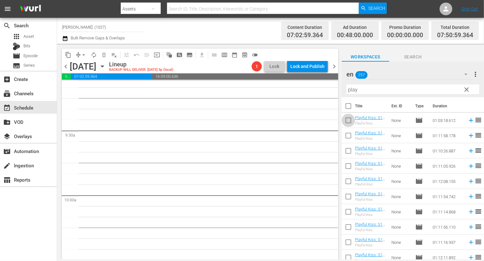
click at [348, 123] on input "checkbox" at bounding box center [348, 121] width 13 height 13
checkbox input "true"
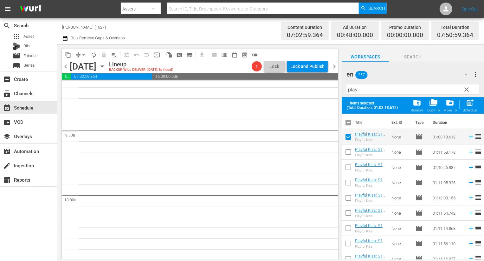
click at [349, 148] on input "checkbox" at bounding box center [348, 153] width 13 height 13
checkbox input "true"
click at [347, 165] on input "checkbox" at bounding box center [348, 168] width 13 height 13
checkbox input "true"
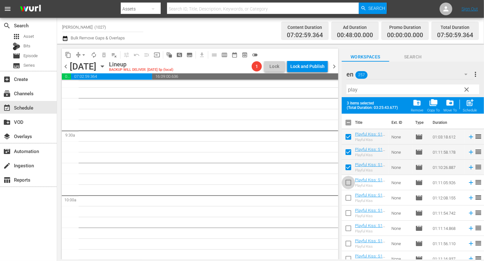
click at [347, 184] on input "checkbox" at bounding box center [348, 183] width 13 height 13
checkbox input "true"
click at [348, 201] on input "checkbox" at bounding box center [348, 198] width 13 height 13
checkbox input "true"
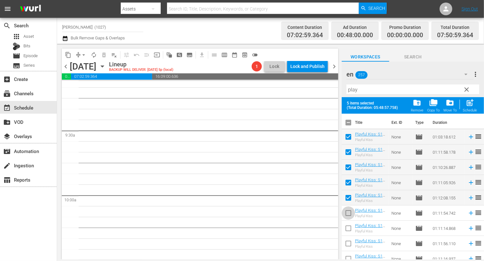
click at [349, 216] on input "checkbox" at bounding box center [348, 213] width 13 height 13
checkbox input "true"
click at [350, 230] on input "checkbox" at bounding box center [348, 229] width 13 height 13
checkbox input "true"
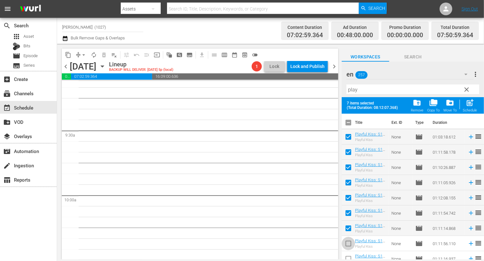
click at [350, 238] on input "checkbox" at bounding box center [348, 244] width 13 height 13
checkbox input "true"
click at [475, 103] on div "post_add Schedule" at bounding box center [470, 105] width 14 height 14
checkbox input "false"
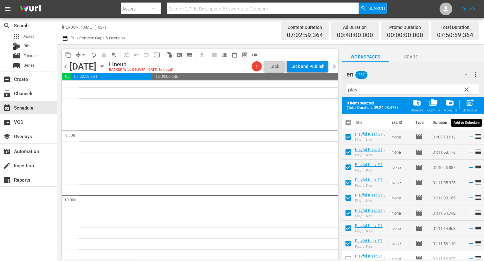
checkbox input "false"
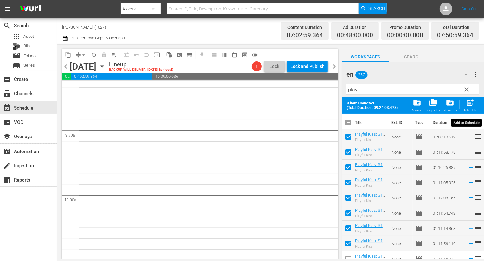
checkbox input "false"
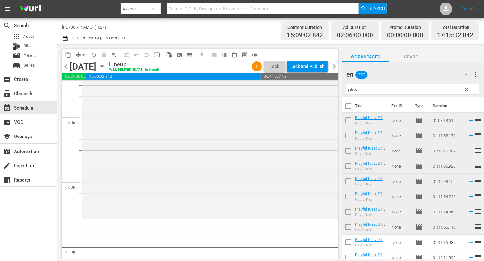
scroll to position [2236, 0]
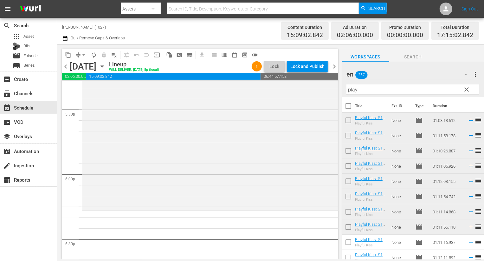
drag, startPoint x: 466, startPoint y: 88, endPoint x: 463, endPoint y: 71, distance: 16.7
click at [466, 88] on span "clear" at bounding box center [467, 90] width 8 height 8
click at [463, 71] on icon "button" at bounding box center [466, 74] width 8 height 8
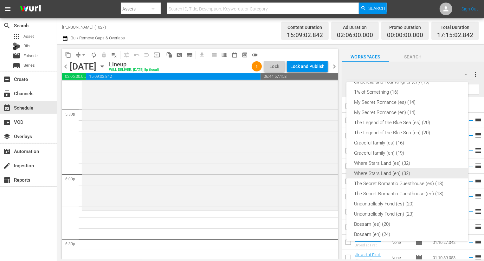
scroll to position [156, 0]
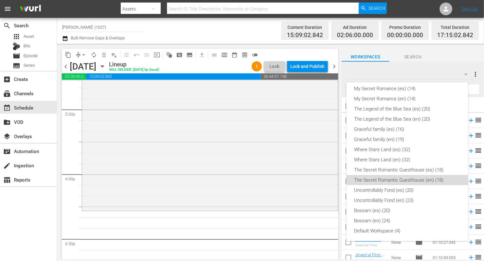
click at [426, 183] on div "The Secret Romantic Guesthouse (en) (18)" at bounding box center [407, 180] width 107 height 10
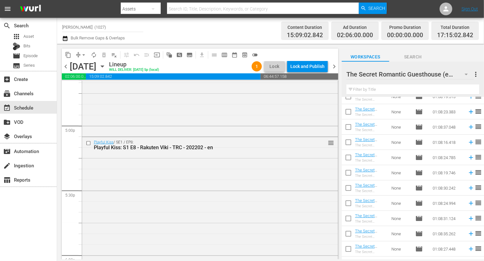
scroll to position [127, 0]
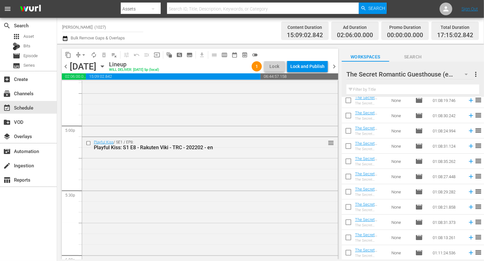
click at [352, 163] on input "checkbox" at bounding box center [348, 162] width 13 height 13
checkbox input "true"
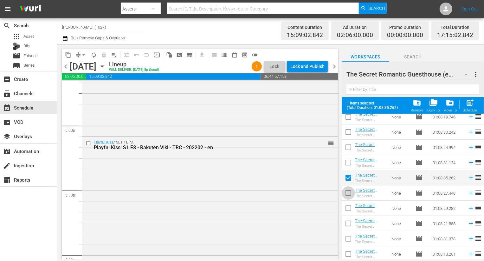
click at [347, 195] on input "checkbox" at bounding box center [348, 193] width 13 height 13
checkbox input "true"
click at [347, 208] on input "checkbox" at bounding box center [348, 209] width 13 height 13
checkbox input "true"
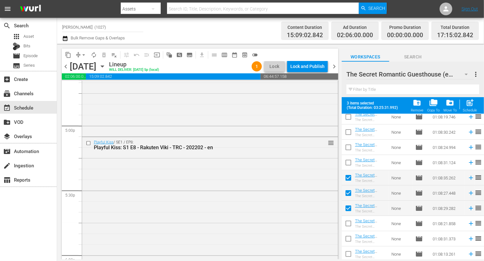
click at [347, 224] on input "checkbox" at bounding box center [348, 224] width 13 height 13
checkbox input "true"
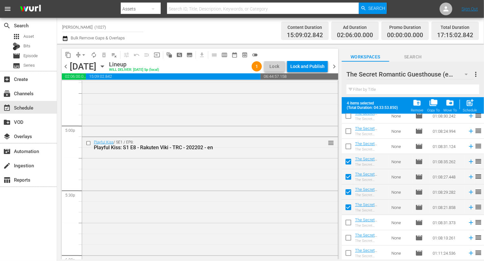
click at [348, 221] on input "checkbox" at bounding box center [348, 223] width 13 height 13
checkbox input "true"
click at [348, 238] on input "checkbox" at bounding box center [348, 238] width 13 height 13
checkbox input "true"
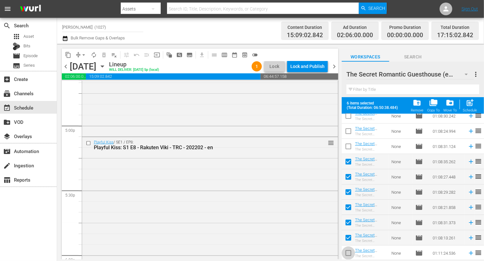
click at [348, 255] on input "checkbox" at bounding box center [348, 253] width 13 height 13
checkbox input "true"
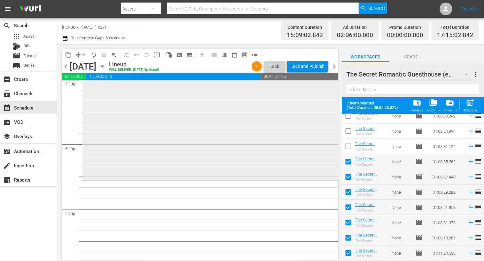
scroll to position [2570, 0]
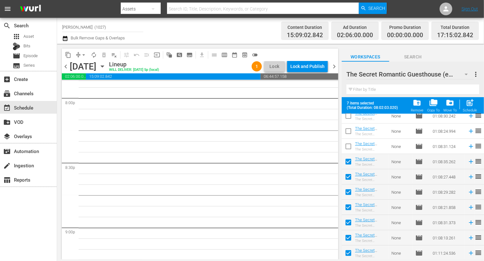
click at [471, 107] on div "post_add Schedule" at bounding box center [470, 105] width 14 height 14
checkbox input "false"
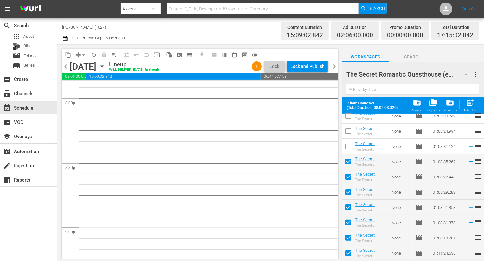
checkbox input "false"
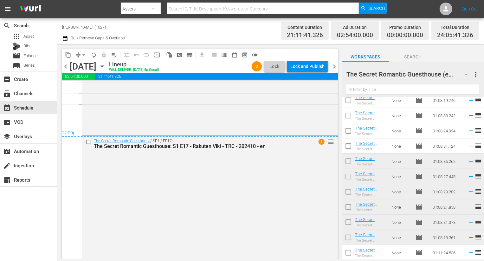
scroll to position [3073, 0]
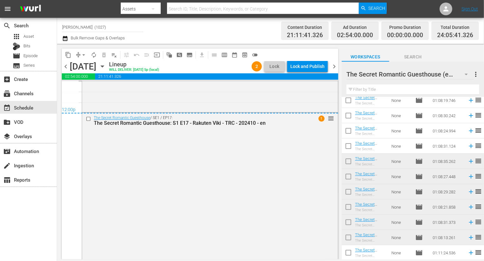
click at [318, 57] on div "content_copy compress arrow_drop_down autorenew_outlined delete_forever_outline…" at bounding box center [200, 55] width 277 height 12
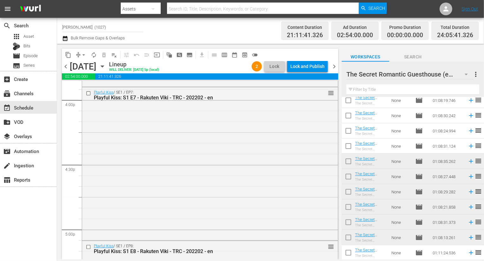
scroll to position [2074, 0]
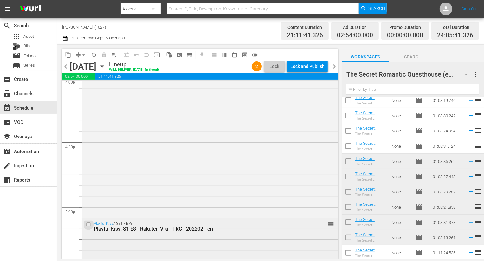
click at [88, 225] on input "checkbox" at bounding box center [89, 224] width 7 height 5
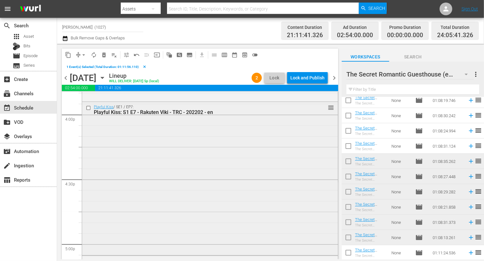
scroll to position [2047, 0]
click at [88, 109] on input "checkbox" at bounding box center [89, 108] width 7 height 5
click at [107, 54] on button "delete_forever_outlined" at bounding box center [104, 55] width 10 height 10
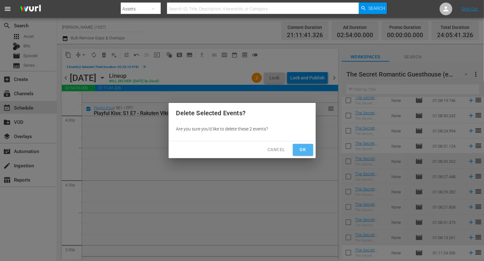
click at [308, 151] on span "Ok" at bounding box center [303, 150] width 10 height 8
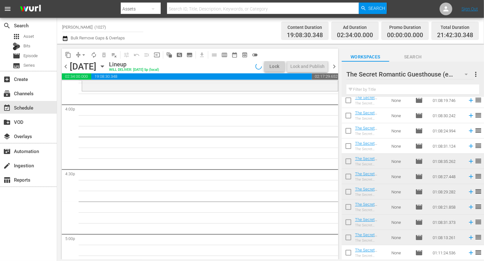
click at [81, 49] on div "content_copy compress arrow_drop_down autorenew_outlined delete_forever_outline…" at bounding box center [161, 55] width 199 height 12
click at [81, 52] on span "arrow_drop_down" at bounding box center [84, 55] width 6 height 6
click at [101, 88] on li "Align to End of Previous Day" at bounding box center [84, 88] width 67 height 10
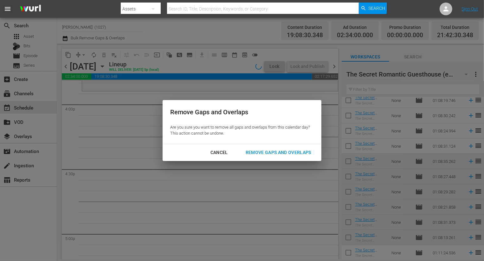
click at [303, 160] on div "Cancel Remove Gaps and Overlaps" at bounding box center [242, 152] width 159 height 17
click at [300, 154] on div "Remove Gaps and Overlaps" at bounding box center [279, 152] width 76 height 8
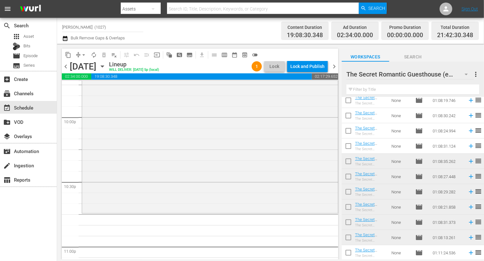
scroll to position [2927, 0]
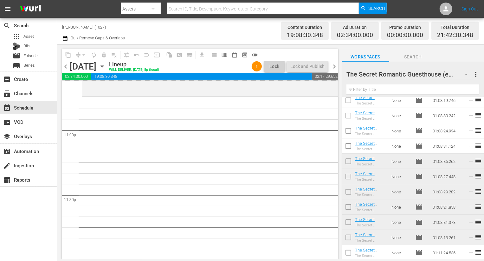
drag, startPoint x: 446, startPoint y: 250, endPoint x: 225, endPoint y: 12, distance: 324.7
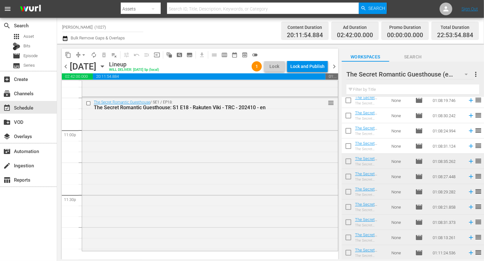
click at [458, 74] on span "18" at bounding box center [461, 74] width 10 height 13
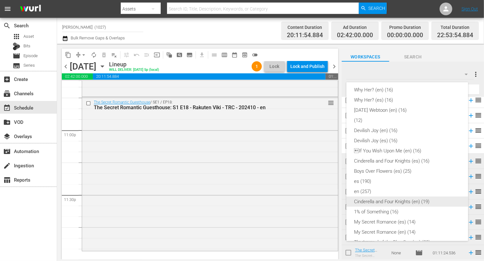
scroll to position [0, 0]
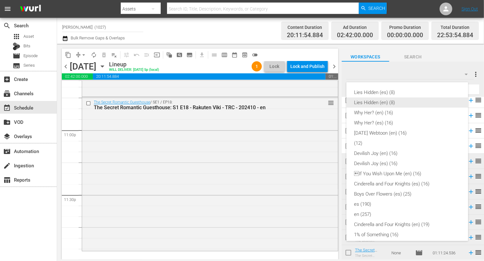
click at [413, 102] on div "Lies Hidden (en) (8)" at bounding box center [407, 102] width 107 height 10
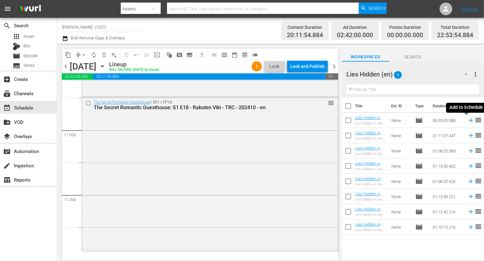
click at [469, 120] on icon at bounding box center [471, 120] width 7 height 7
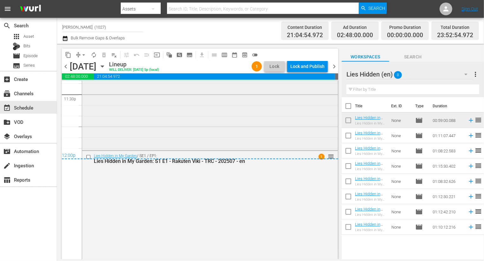
scroll to position [3030, 0]
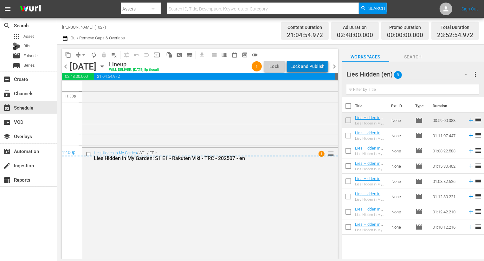
click at [312, 65] on div "Lock and Publish" at bounding box center [307, 66] width 34 height 11
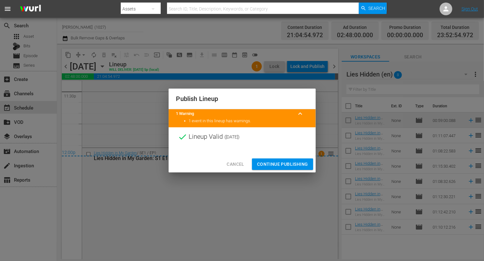
click at [273, 172] on div "Cancel Continue Publishing" at bounding box center [242, 164] width 147 height 17
click at [281, 165] on span "Continue Publishing" at bounding box center [282, 164] width 51 height 8
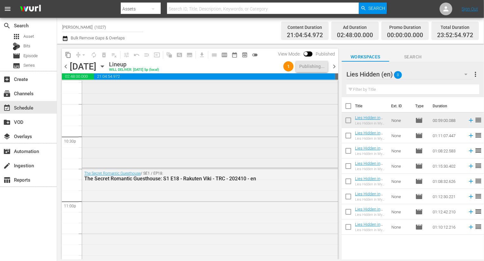
scroll to position [2833, 0]
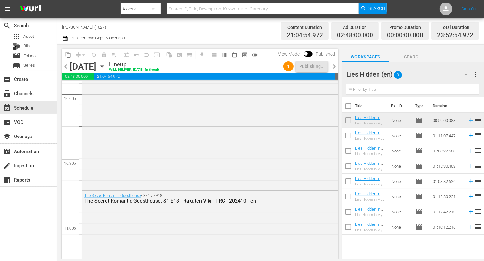
click at [66, 40] on icon "button" at bounding box center [65, 39] width 6 height 8
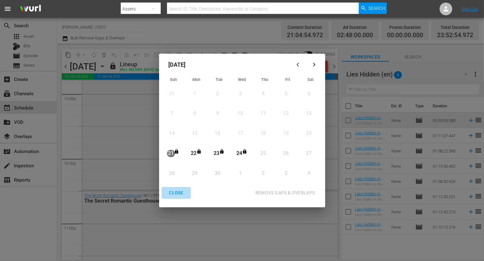
click at [182, 190] on div "CLOSE" at bounding box center [176, 193] width 24 height 8
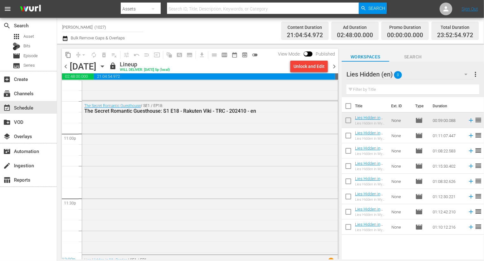
scroll to position [3045, 0]
